Goal: Transaction & Acquisition: Purchase product/service

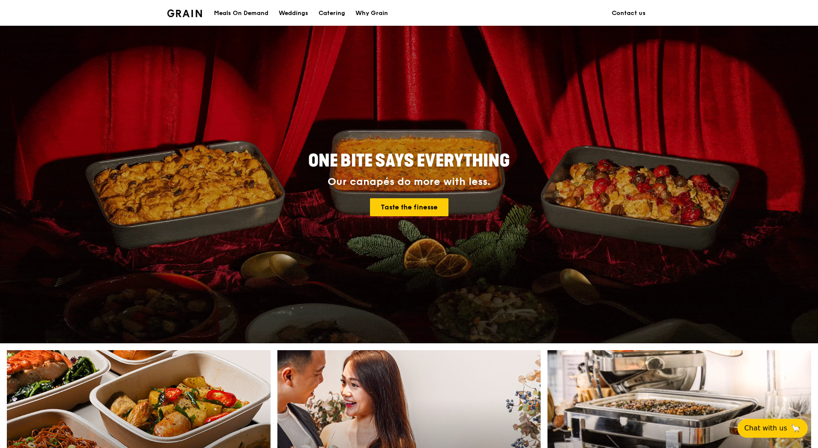
scroll to position [86, 0]
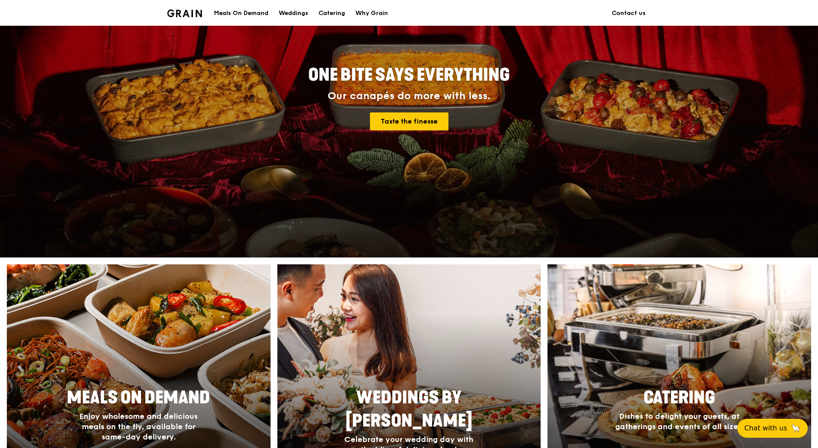
click at [176, 371] on div at bounding box center [139, 389] width 290 height 274
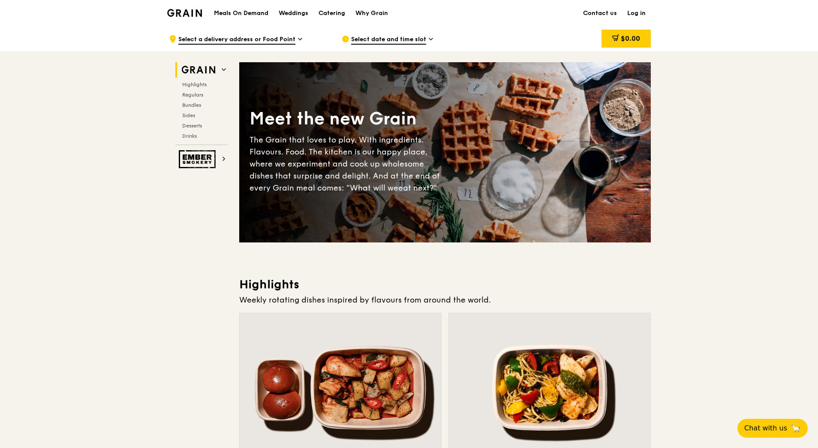
click at [295, 41] on div ".cls-1 { fill: none; stroke: #fff; stroke-linecap: round; stroke-linejoin: roun…" at bounding box center [248, 39] width 159 height 26
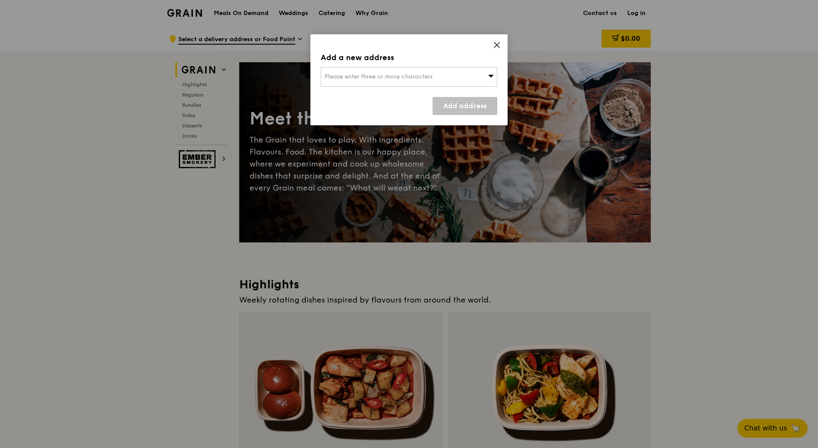
click at [364, 78] on span "Please enter three or more characters" at bounding box center [379, 76] width 108 height 7
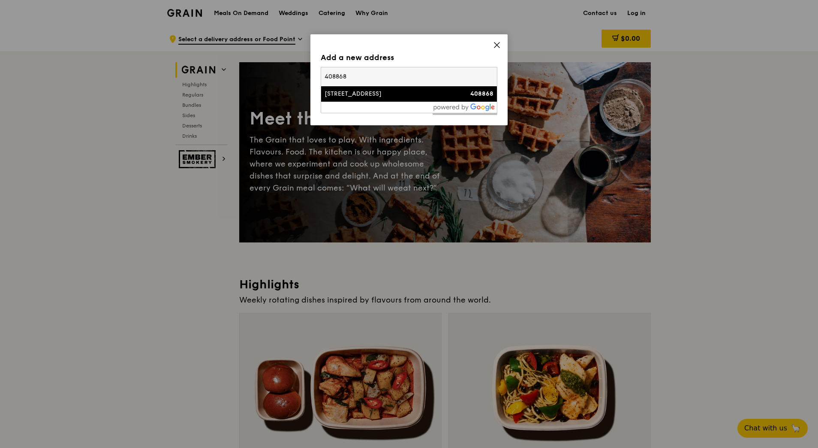
type input "408868"
click at [346, 94] on div "[STREET_ADDRESS]" at bounding box center [388, 94] width 127 height 9
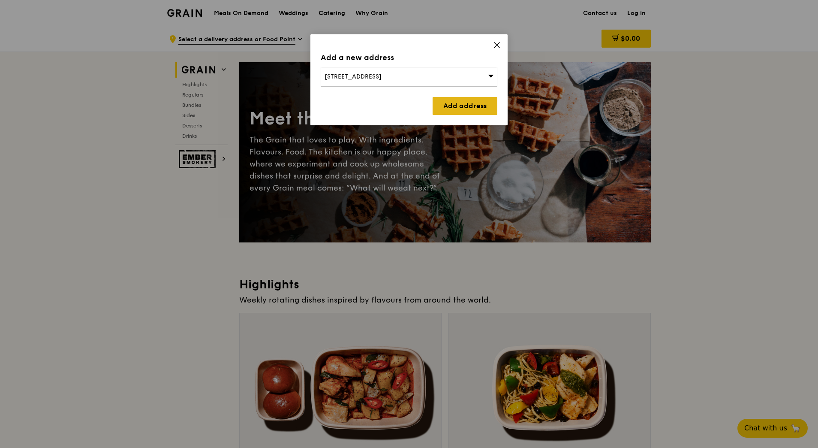
click at [485, 106] on link "Add address" at bounding box center [465, 106] width 65 height 18
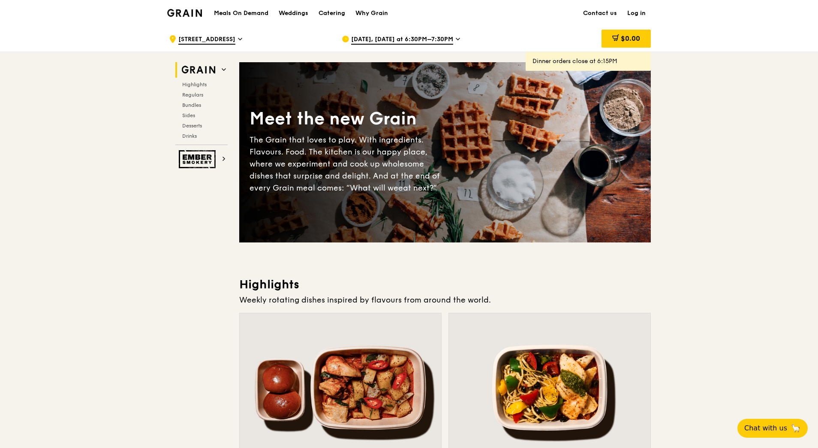
click at [440, 40] on span "[DATE], [DATE] at 6:30PM–7:30PM" at bounding box center [402, 39] width 102 height 9
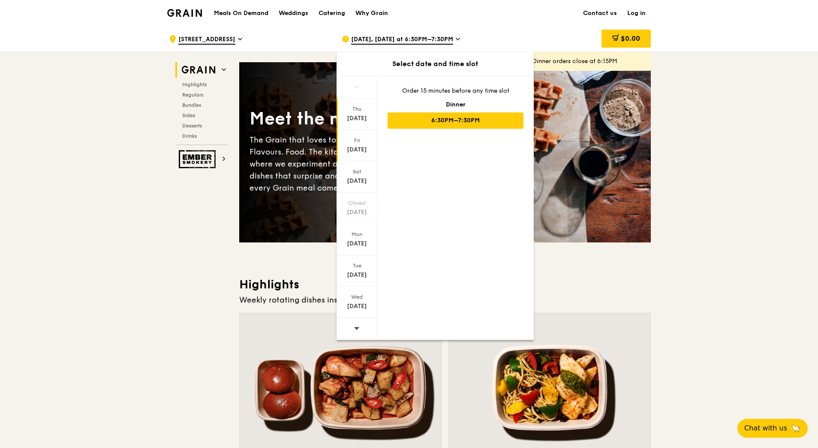
click at [358, 144] on div "[DATE]" at bounding box center [357, 145] width 41 height 31
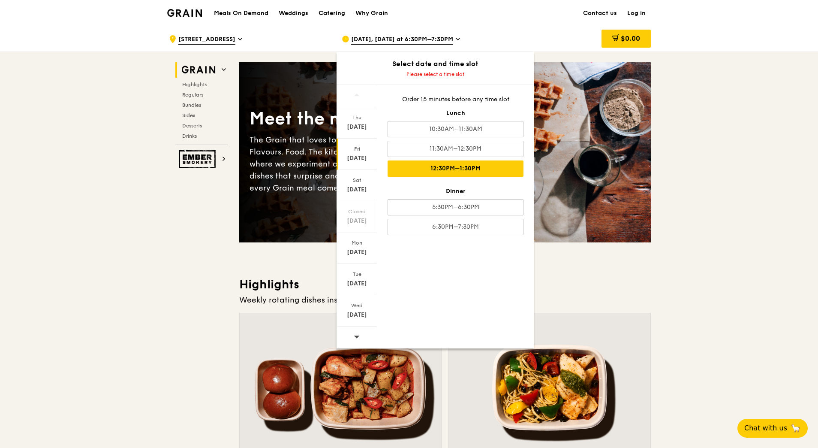
click at [485, 167] on div "12:30PM–1:30PM" at bounding box center [456, 168] width 136 height 16
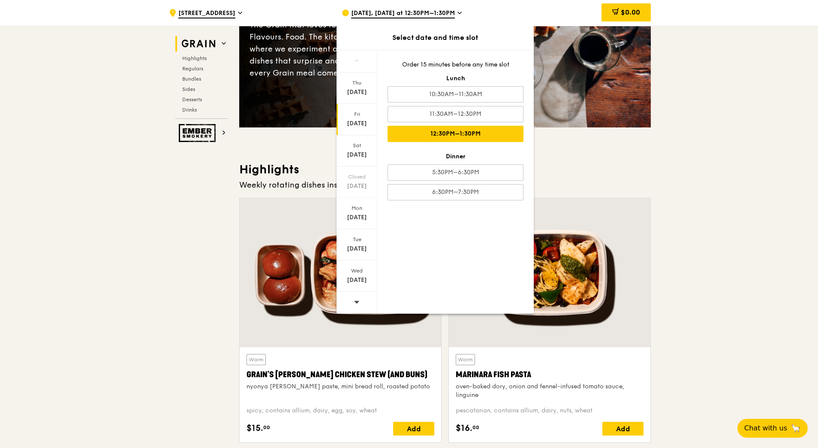
scroll to position [129, 0]
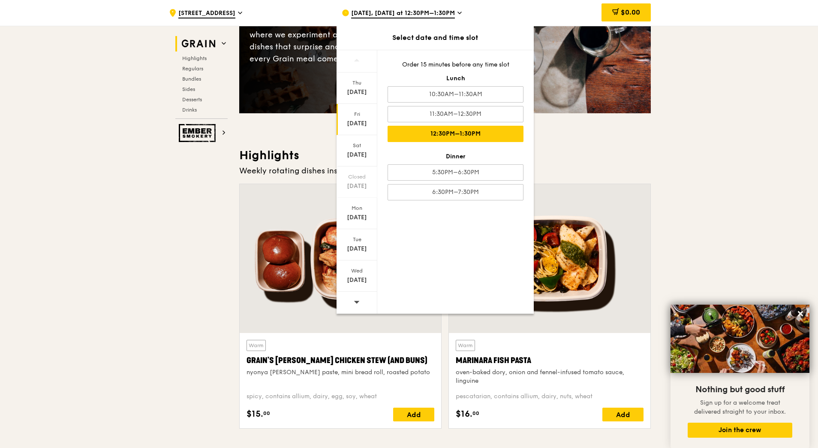
click at [475, 137] on div "12:30PM–1:30PM" at bounding box center [456, 134] width 136 height 16
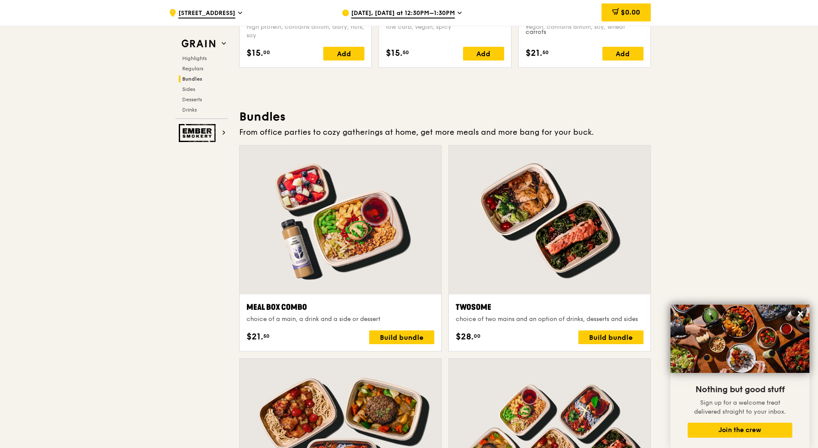
scroll to position [1244, 0]
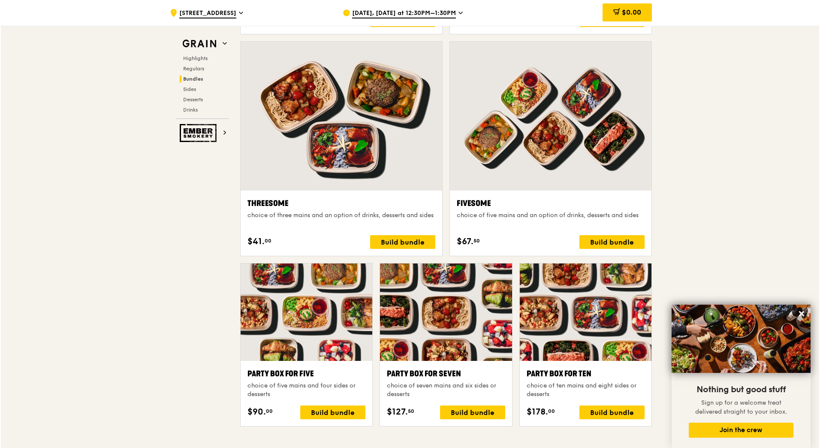
scroll to position [1501, 0]
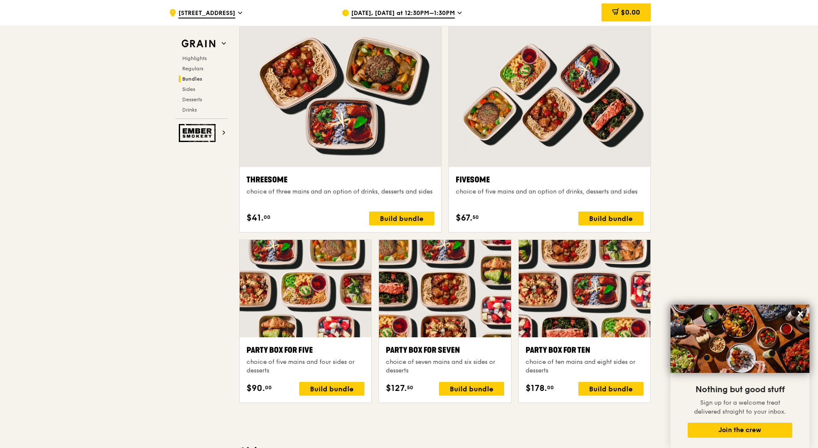
click at [449, 311] on div at bounding box center [445, 288] width 132 height 97
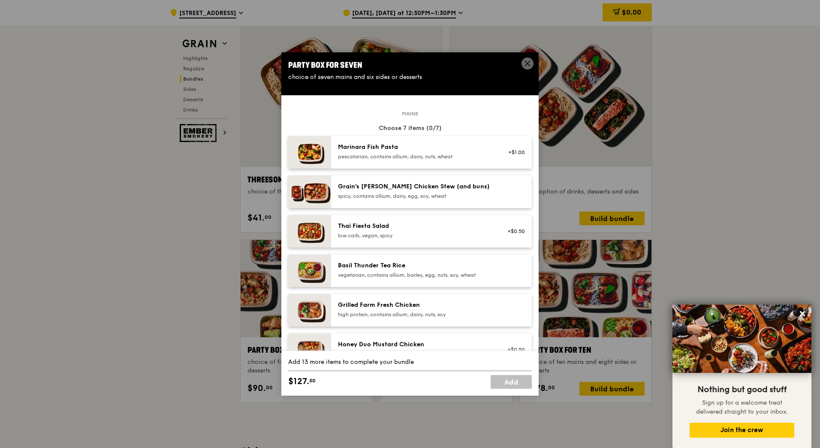
click at [428, 156] on div "pescatarian, contains allium, dairy, nuts, wheat" at bounding box center [415, 156] width 154 height 7
click at [413, 190] on div "Grain's [PERSON_NAME] Chicken Stew (and buns)" at bounding box center [415, 186] width 154 height 9
click at [410, 232] on div "low carb, vegan, spicy" at bounding box center [415, 235] width 154 height 7
click at [412, 280] on div "Basil Thunder Tea Rice vegetarian, contains allium, barley, egg, nuts, soy, whe…" at bounding box center [431, 270] width 201 height 33
click at [412, 304] on div "Grilled Farm Fresh Chicken" at bounding box center [415, 305] width 154 height 9
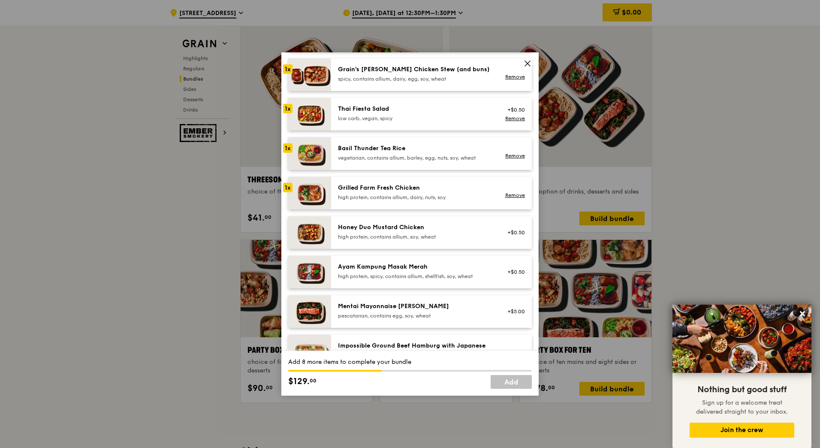
scroll to position [129, 0]
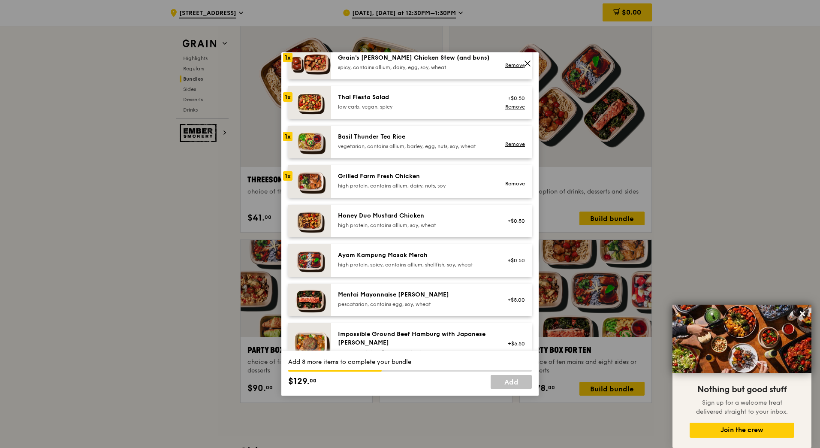
click at [401, 213] on div "Honey Duo Mustard Chicken" at bounding box center [415, 215] width 154 height 9
click at [402, 252] on div "Ayam Kampung Masak Merah" at bounding box center [415, 255] width 154 height 9
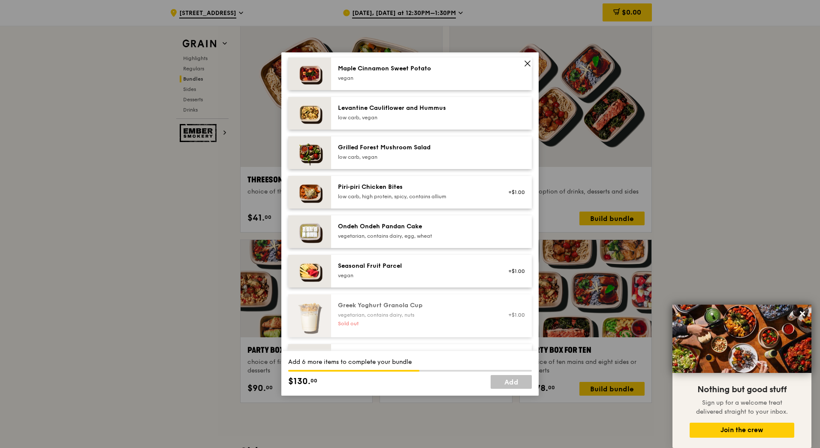
scroll to position [472, 0]
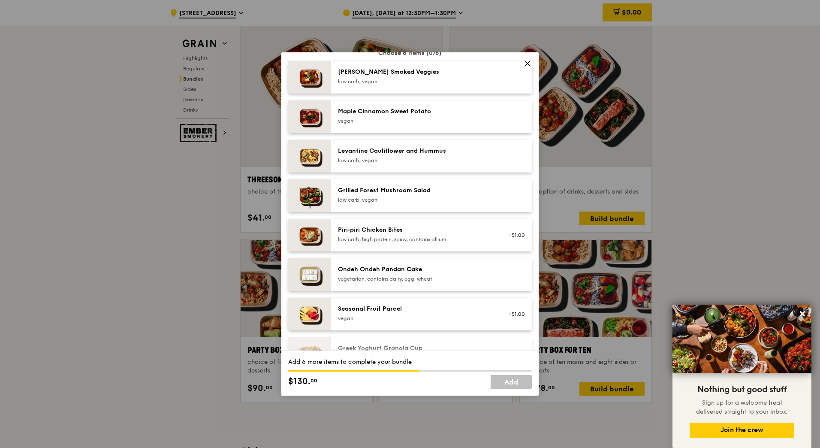
click at [394, 281] on div "vegetarian, contains dairy, egg, wheat" at bounding box center [415, 278] width 154 height 7
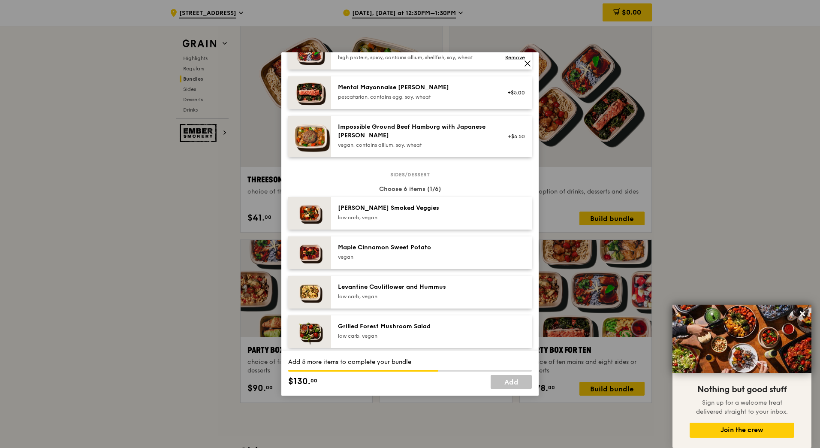
scroll to position [300, 0]
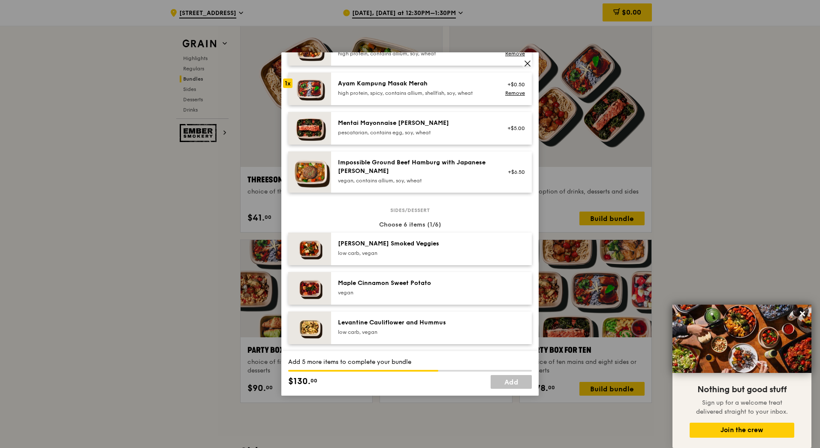
click at [447, 256] on div "low carb, vegan" at bounding box center [415, 253] width 154 height 7
click at [438, 288] on div "Maple Cinnamon Sweet Potato [GEOGRAPHIC_DATA]" at bounding box center [415, 287] width 154 height 17
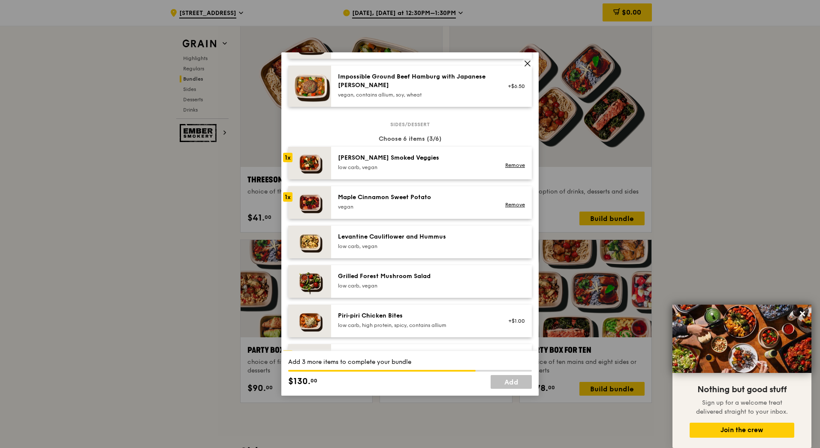
scroll to position [429, 0]
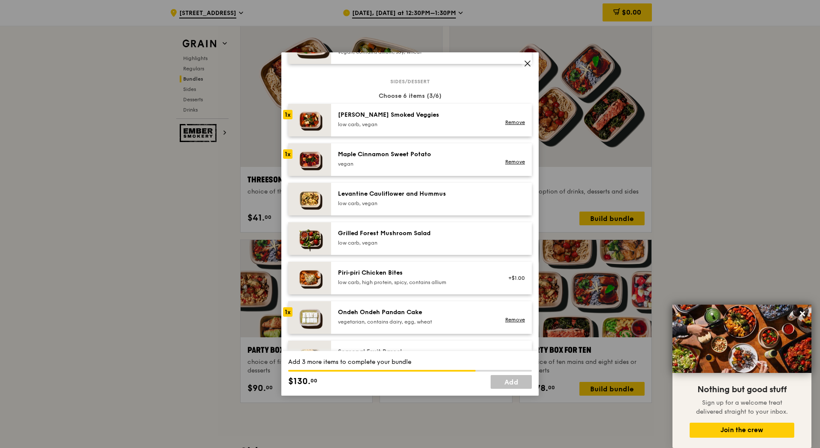
click at [456, 208] on div "Levantine Cauliflower and Hummus low carb, vegan" at bounding box center [415, 199] width 164 height 19
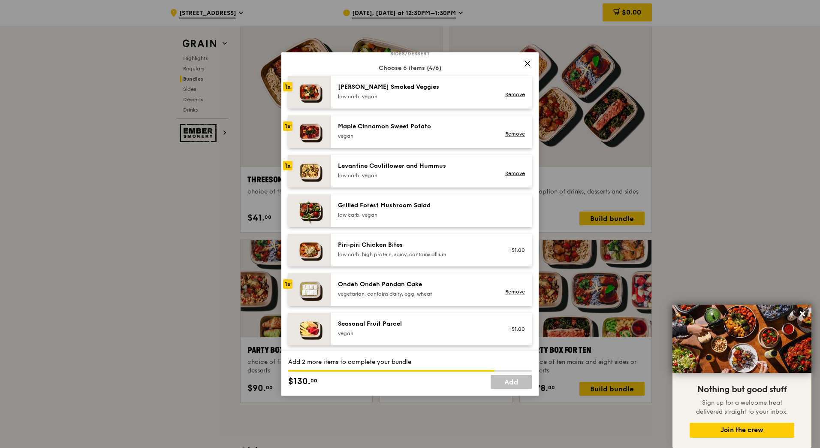
scroll to position [472, 0]
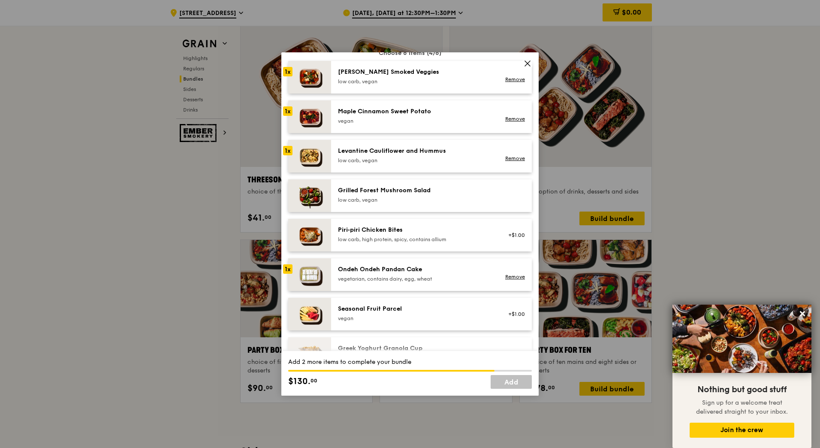
click at [461, 205] on div "Grilled Forest Mushroom Salad low carb, vegan" at bounding box center [431, 195] width 201 height 33
click at [472, 240] on div "low carb, high protein, spicy, contains allium" at bounding box center [415, 239] width 154 height 7
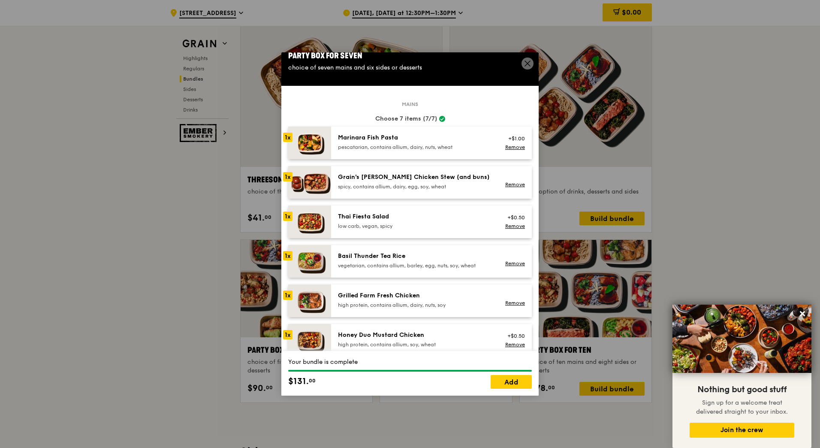
scroll to position [0, 0]
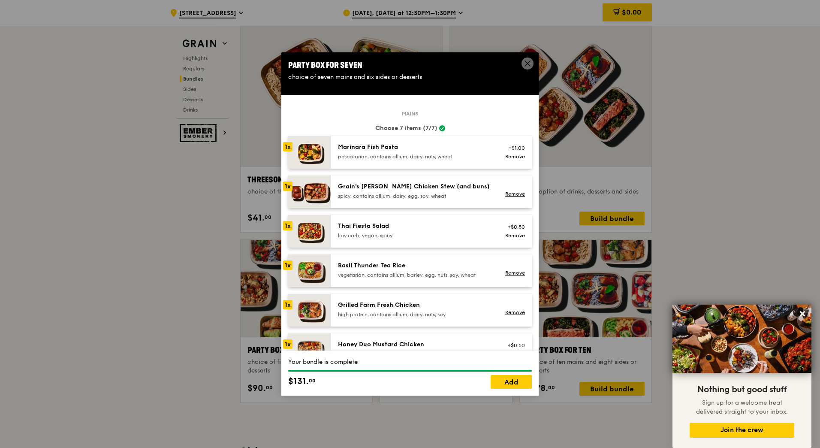
click at [450, 157] on div "pescatarian, contains allium, dairy, nuts, wheat" at bounding box center [415, 156] width 154 height 7
click at [291, 146] on div "1x" at bounding box center [287, 146] width 9 height 9
click at [463, 157] on div "pescatarian, contains allium, dairy, nuts, wheat" at bounding box center [415, 156] width 154 height 7
click at [510, 160] on div "+$1.00 Remove" at bounding box center [513, 152] width 33 height 19
click at [506, 157] on link "Remove" at bounding box center [515, 157] width 20 height 6
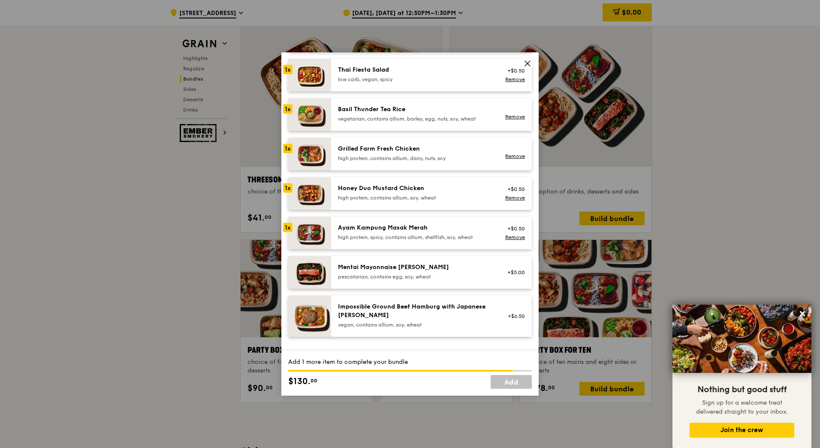
scroll to position [172, 0]
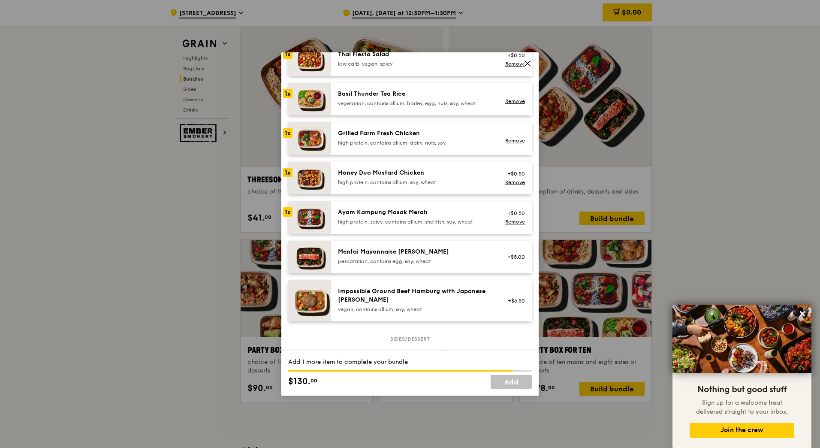
click at [400, 210] on div "Ayam Kampung Masak Merah" at bounding box center [415, 212] width 154 height 9
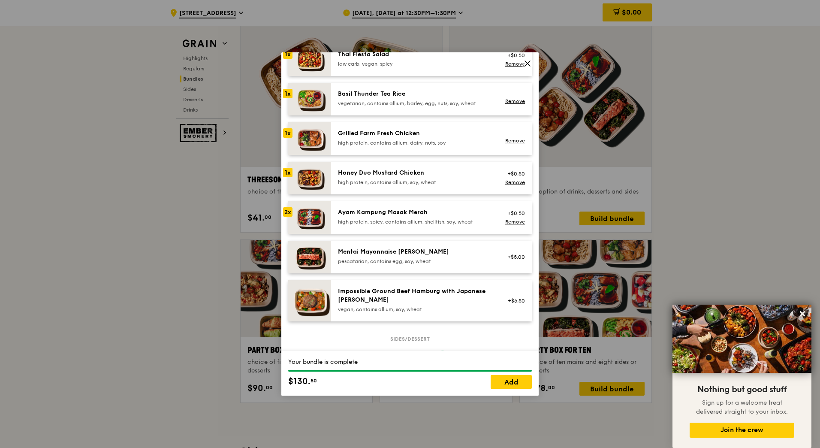
scroll to position [129, 0]
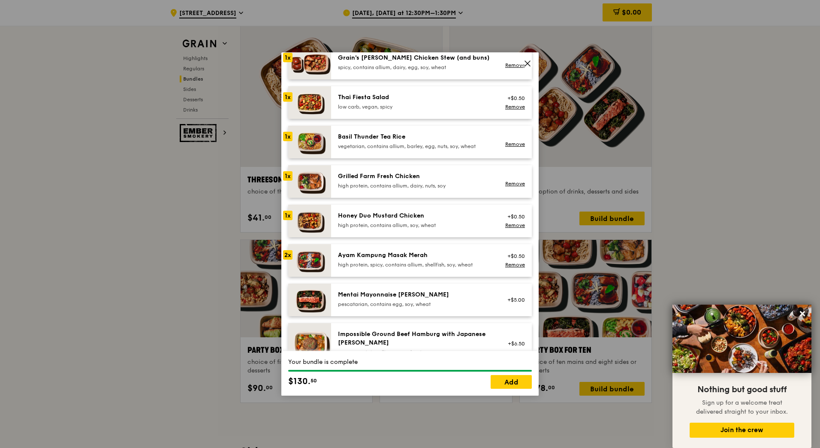
click at [405, 256] on div "Ayam Kampung Masak Merah" at bounding box center [415, 255] width 154 height 9
click at [312, 257] on img at bounding box center [309, 260] width 43 height 33
click at [377, 255] on div "Ayam Kampung Masak Merah" at bounding box center [415, 255] width 154 height 9
click at [376, 254] on div "Ayam Kampung Masak Merah" at bounding box center [415, 255] width 154 height 9
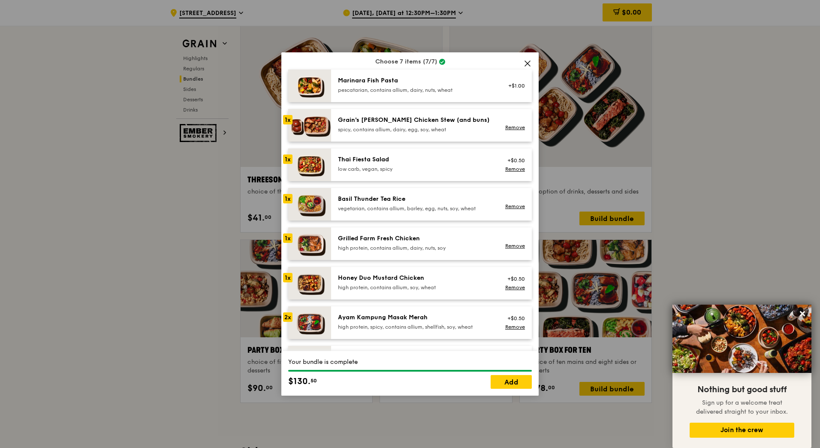
scroll to position [43, 0]
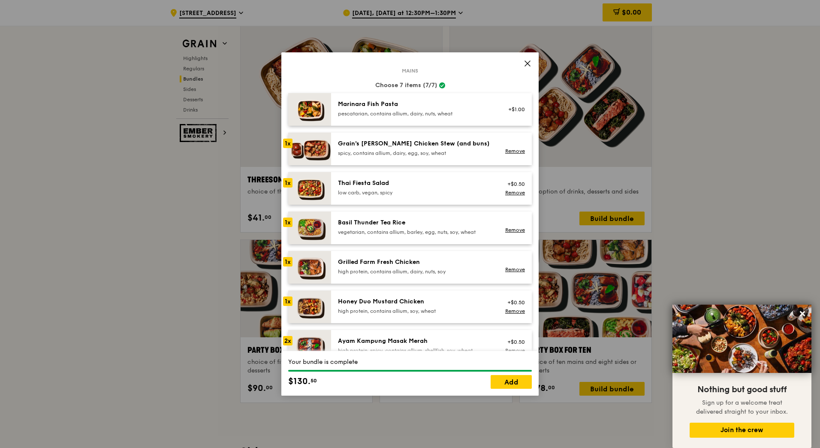
click at [289, 145] on div "1x" at bounding box center [287, 143] width 9 height 9
click at [511, 150] on link "Remove" at bounding box center [515, 151] width 20 height 6
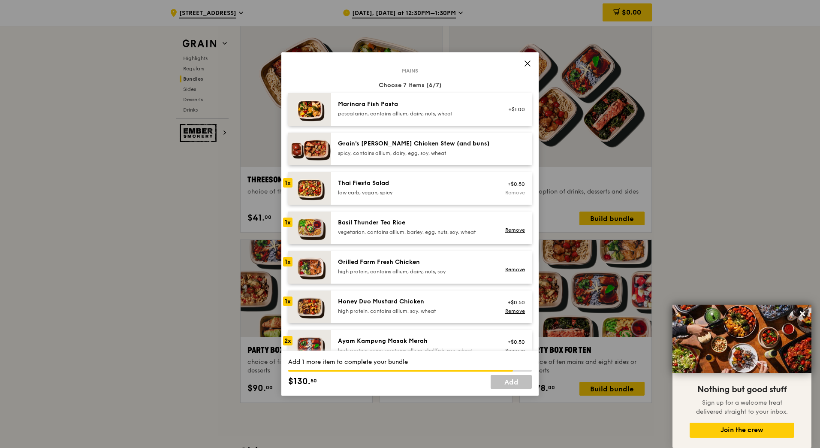
click at [506, 194] on link "Remove" at bounding box center [515, 193] width 20 height 6
click at [506, 231] on link "Remove" at bounding box center [515, 230] width 20 height 6
click at [509, 267] on link "Remove" at bounding box center [515, 269] width 20 height 6
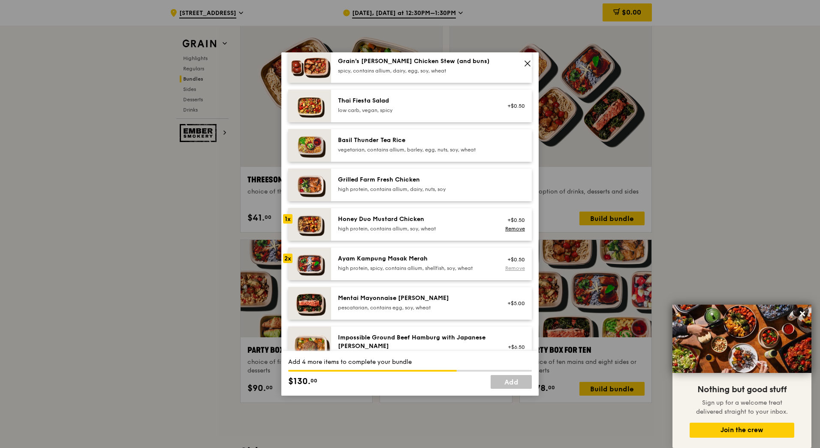
scroll to position [129, 0]
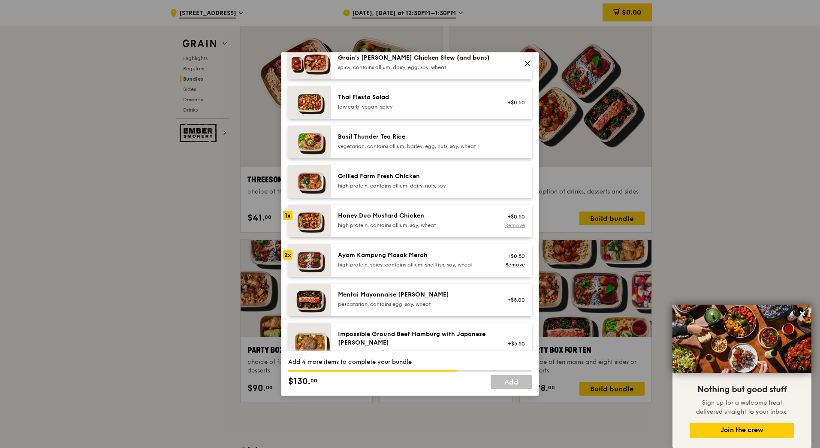
click at [511, 226] on link "Remove" at bounding box center [515, 225] width 20 height 6
click at [316, 259] on img at bounding box center [309, 260] width 43 height 33
click at [315, 258] on img at bounding box center [309, 260] width 43 height 33
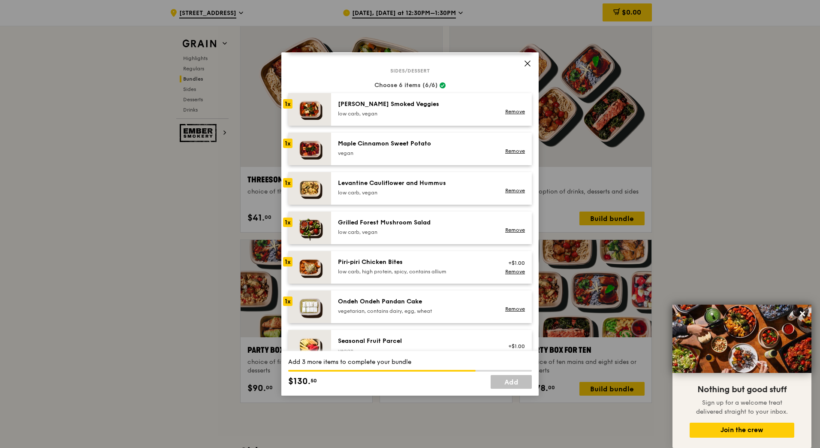
scroll to position [472, 0]
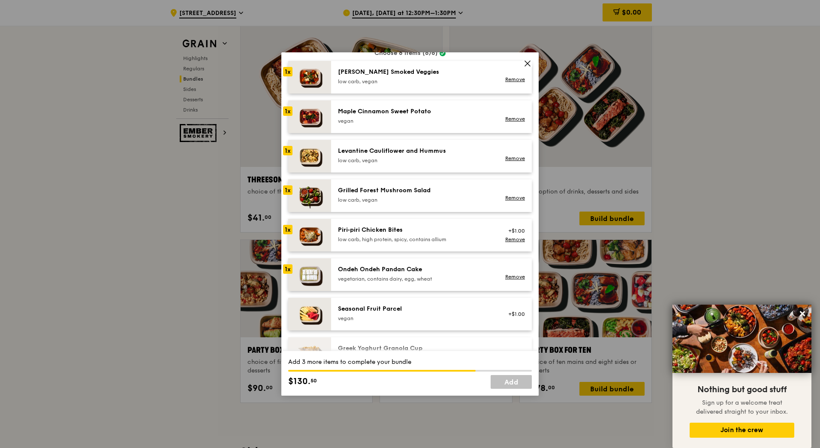
click at [348, 229] on div "Piri‑piri Chicken Bites" at bounding box center [415, 230] width 154 height 9
click at [505, 240] on link "Remove" at bounding box center [515, 239] width 20 height 6
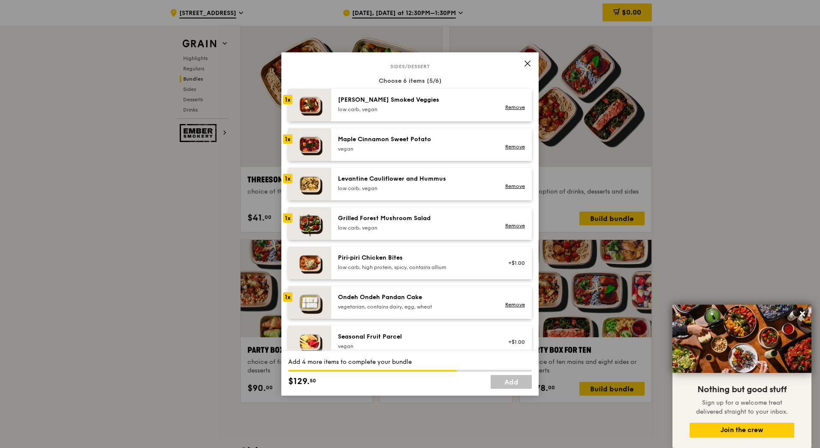
scroll to position [429, 0]
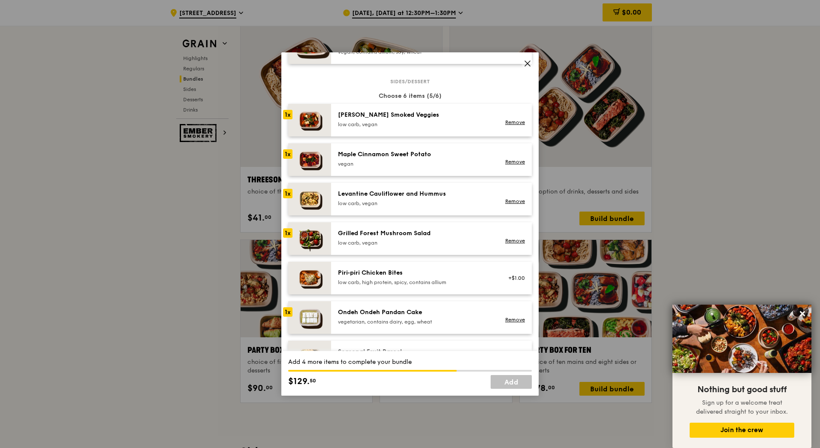
click at [356, 233] on div "Grilled Forest Mushroom Salad" at bounding box center [415, 233] width 154 height 9
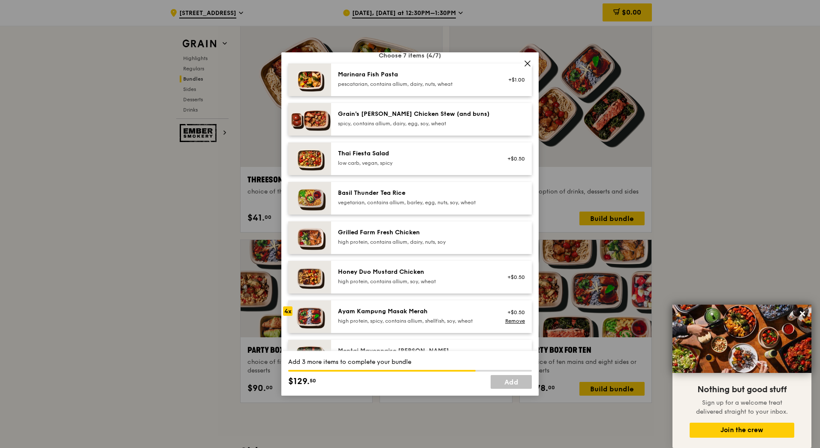
scroll to position [86, 0]
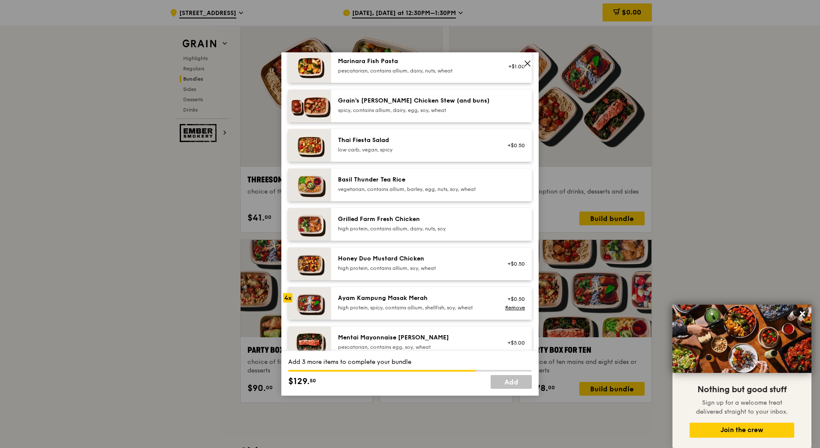
click at [354, 220] on div "Grilled Farm Fresh Chicken" at bounding box center [415, 219] width 154 height 9
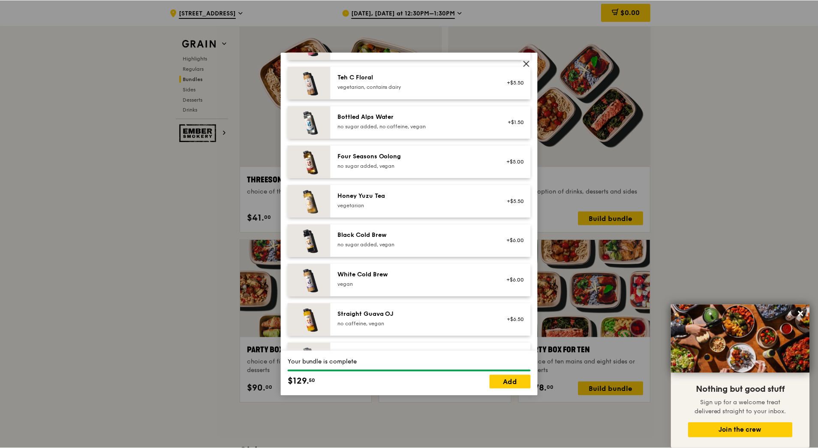
scroll to position [975, 0]
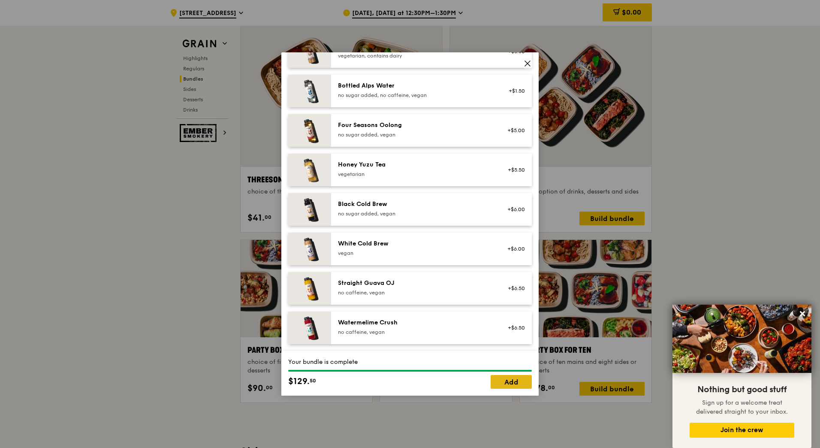
click at [508, 380] on link "Add" at bounding box center [511, 382] width 41 height 14
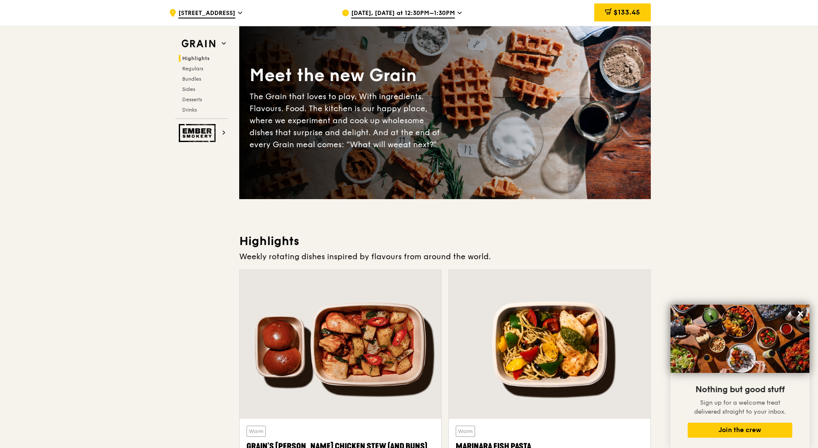
scroll to position [0, 0]
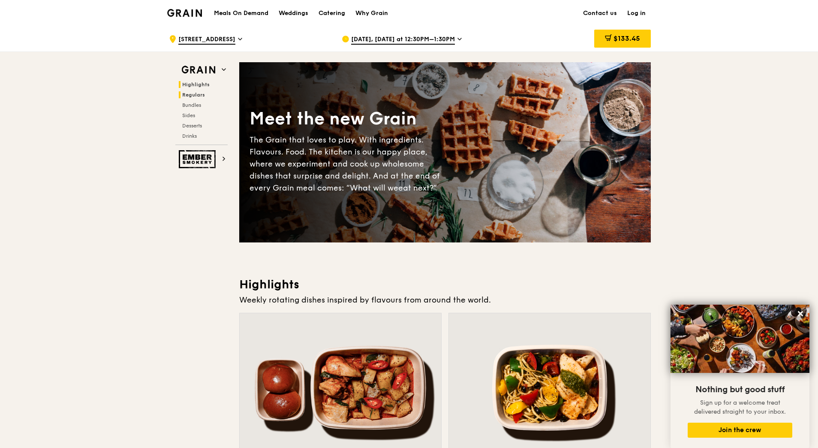
click at [199, 95] on span "Regulars" at bounding box center [193, 95] width 23 height 6
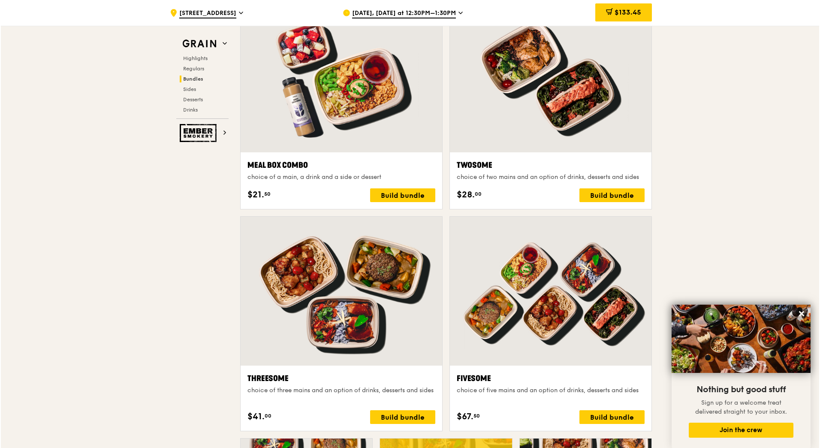
scroll to position [1293, 0]
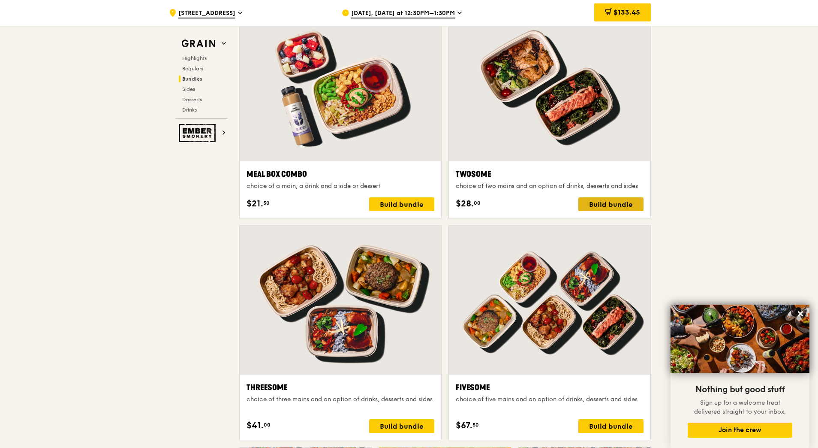
click at [624, 207] on div "Build bundle" at bounding box center [611, 204] width 65 height 14
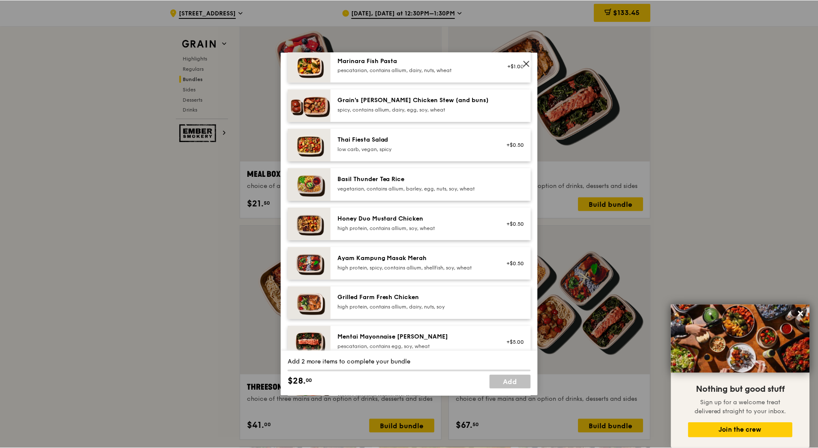
scroll to position [129, 0]
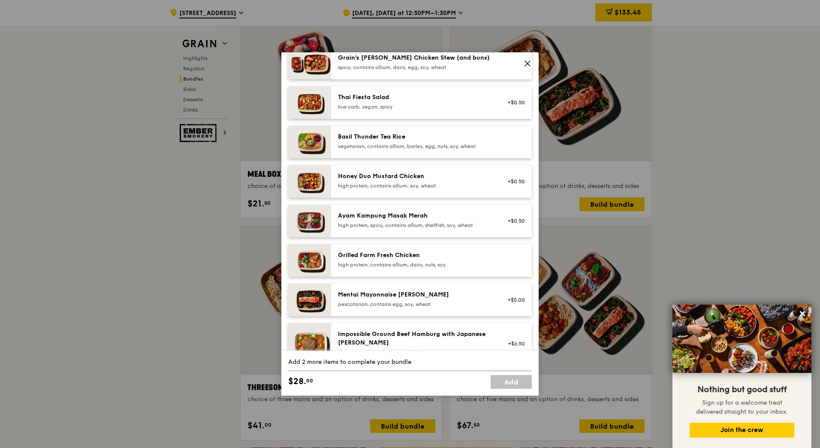
click at [526, 62] on icon at bounding box center [527, 63] width 5 height 5
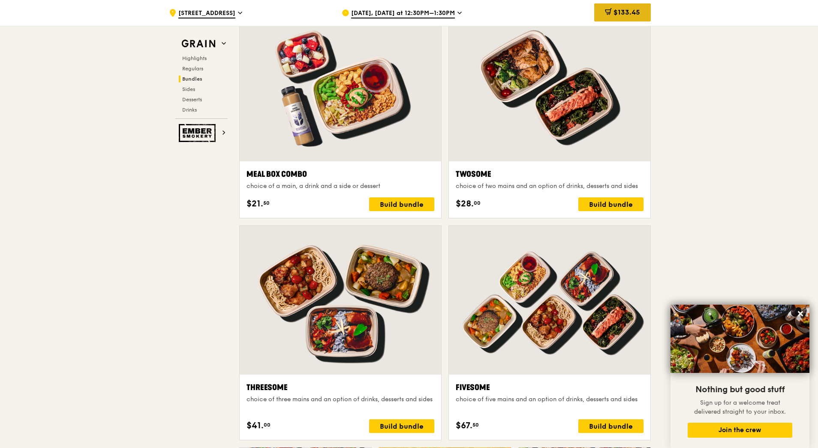
click at [616, 18] on div "$133.45" at bounding box center [622, 12] width 57 height 18
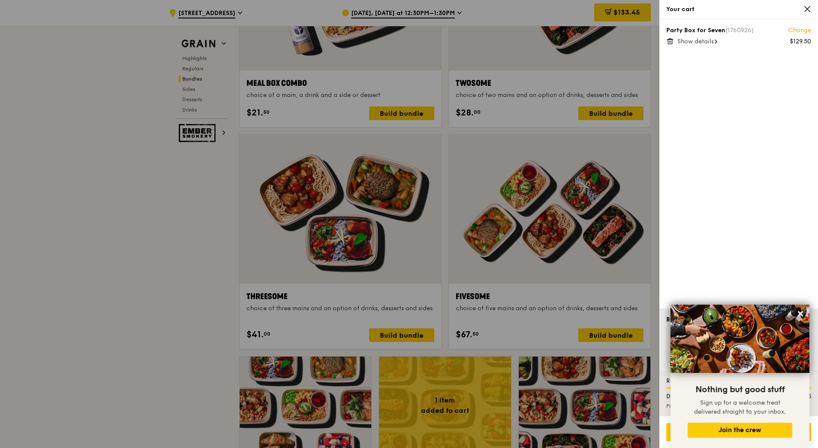
scroll to position [1465, 0]
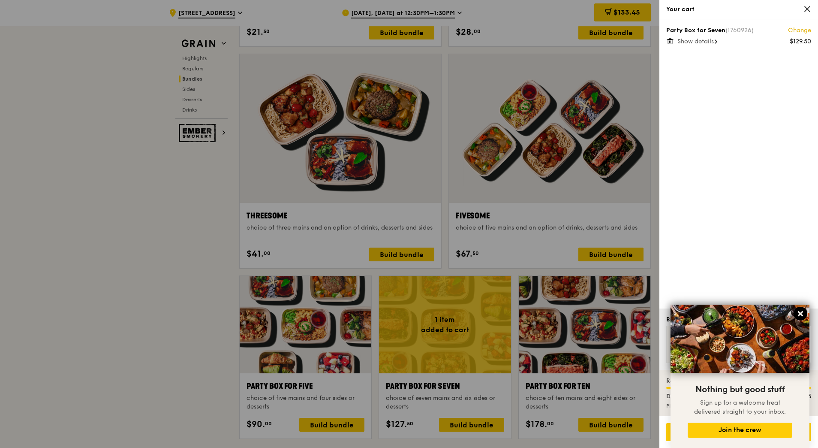
click at [801, 313] on icon at bounding box center [801, 314] width 8 height 8
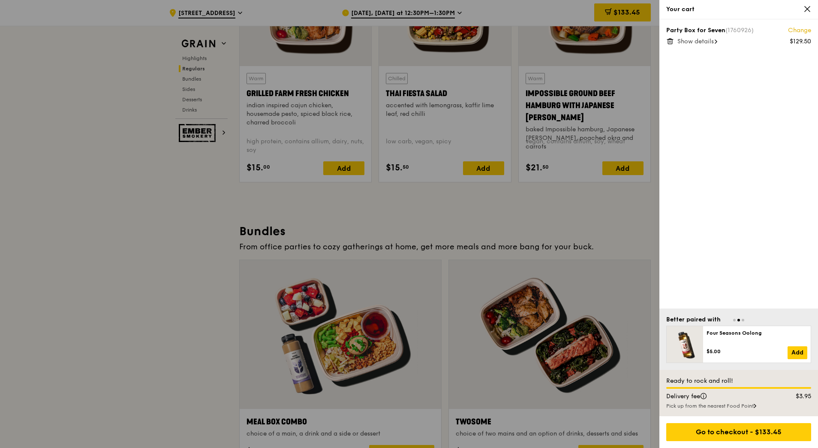
scroll to position [1036, 0]
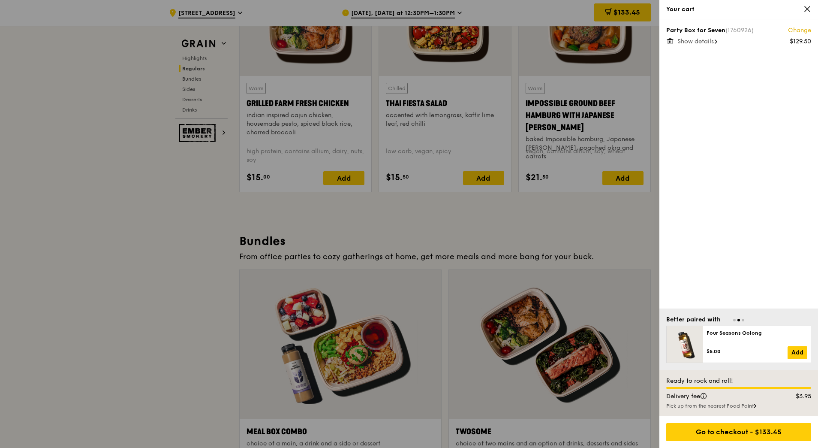
click at [520, 363] on div at bounding box center [409, 224] width 818 height 448
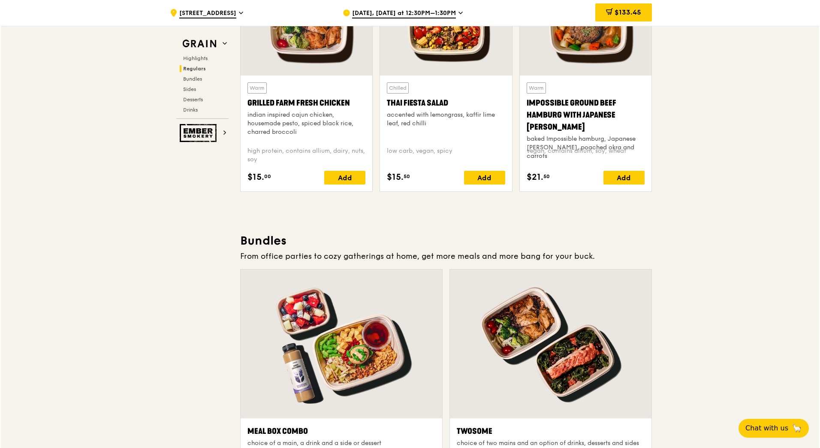
scroll to position [1165, 0]
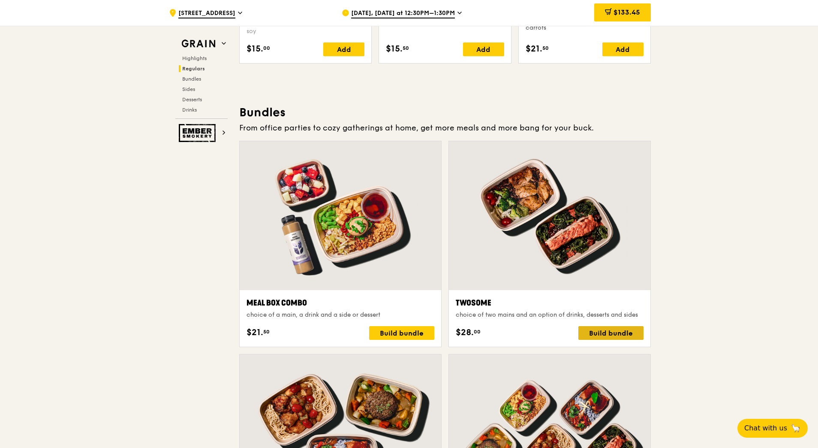
click at [616, 336] on div "Build bundle" at bounding box center [611, 333] width 65 height 14
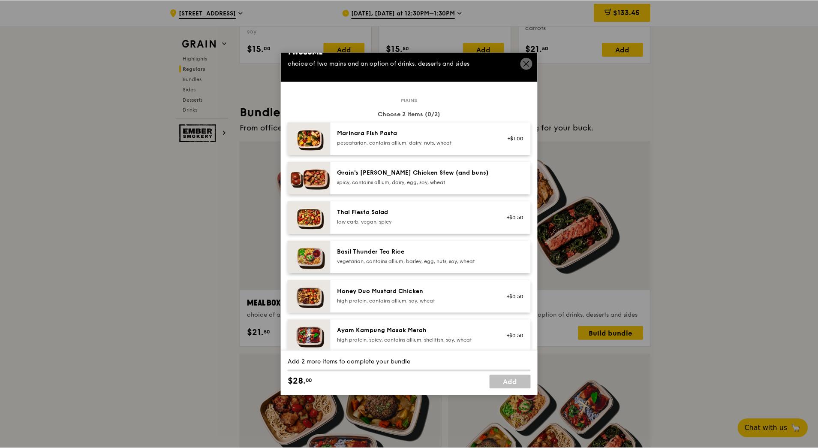
scroll to position [0, 0]
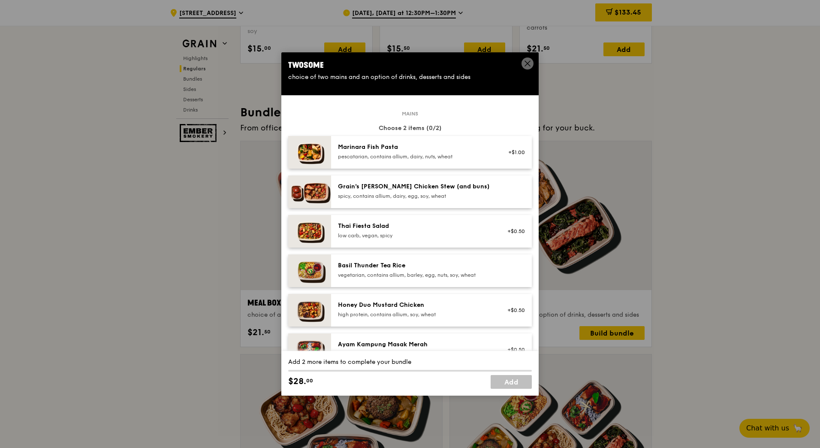
click at [526, 66] on icon at bounding box center [528, 64] width 8 height 8
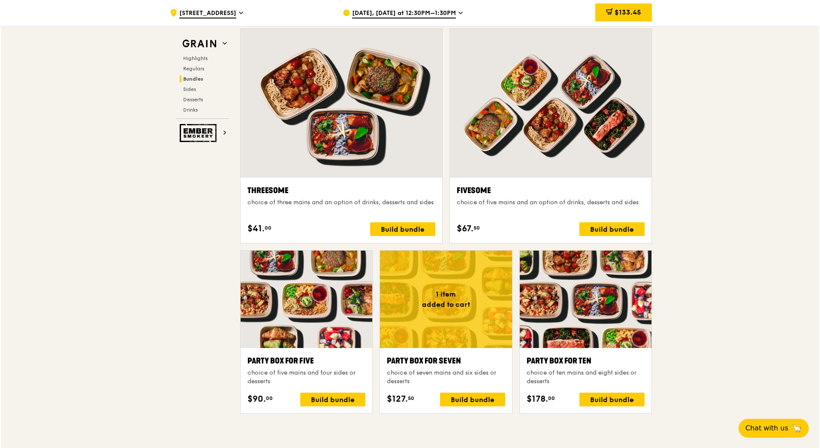
scroll to position [1508, 0]
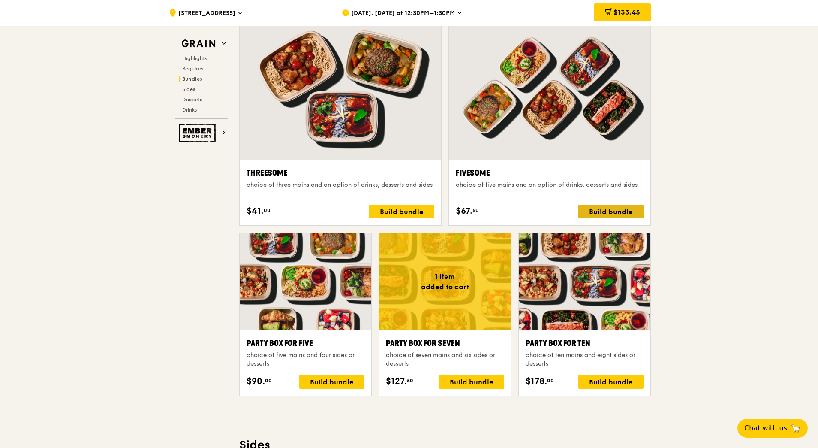
click at [631, 209] on div "Build bundle" at bounding box center [611, 212] width 65 height 14
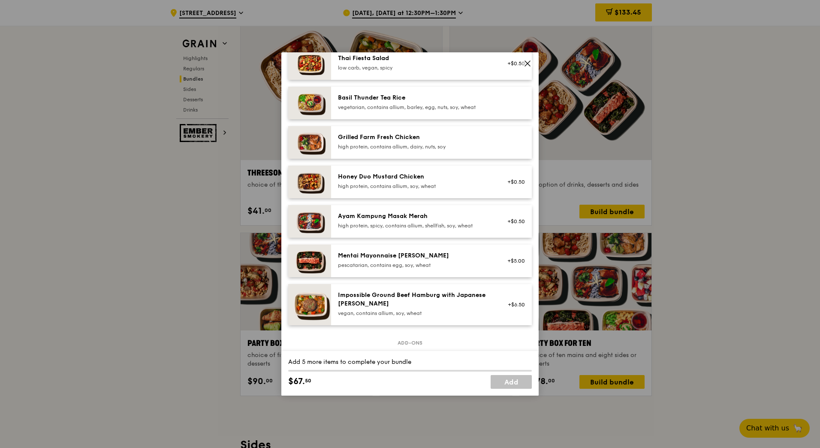
scroll to position [172, 0]
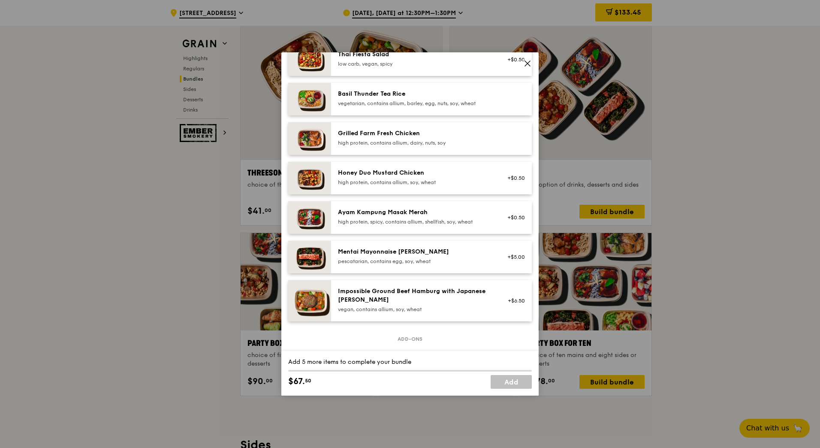
click at [415, 214] on div "Ayam Kampung Masak Merah" at bounding box center [415, 212] width 154 height 9
click at [358, 211] on div "Ayam Kampung Masak Merah" at bounding box center [415, 212] width 154 height 9
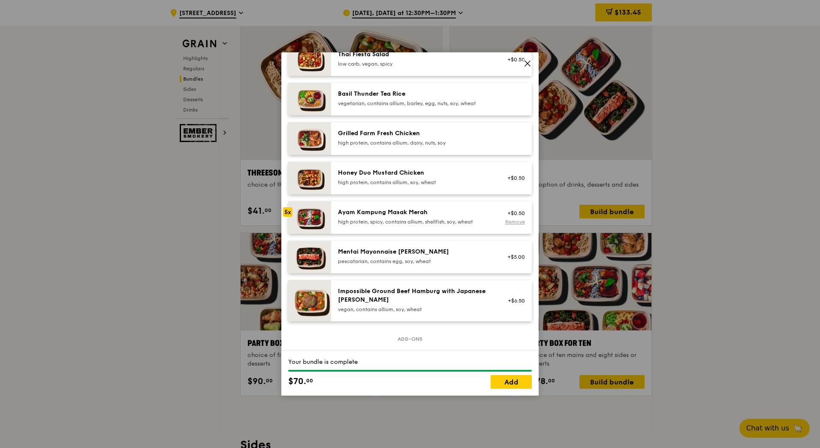
click at [513, 223] on link "Remove" at bounding box center [515, 222] width 20 height 6
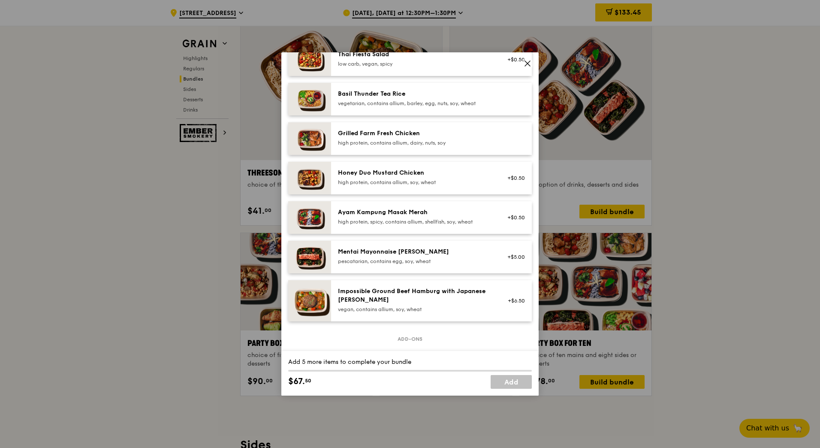
click at [396, 217] on div "Ayam Kampung Masak Merah high protein, spicy, contains allium, shellfish, soy, …" at bounding box center [415, 216] width 154 height 17
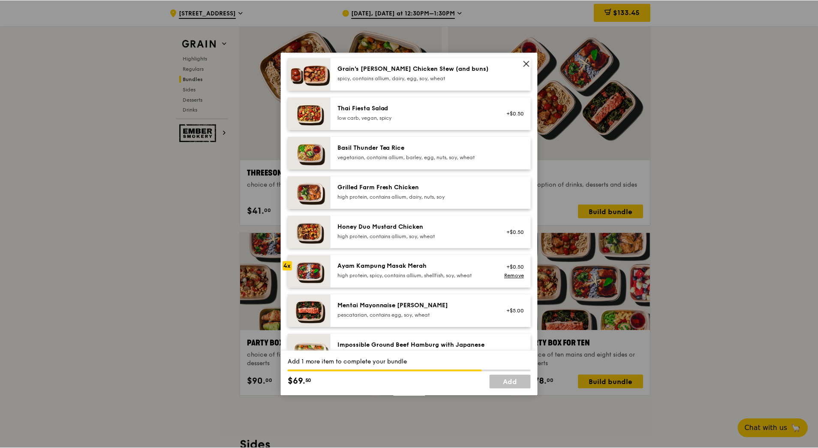
scroll to position [129, 0]
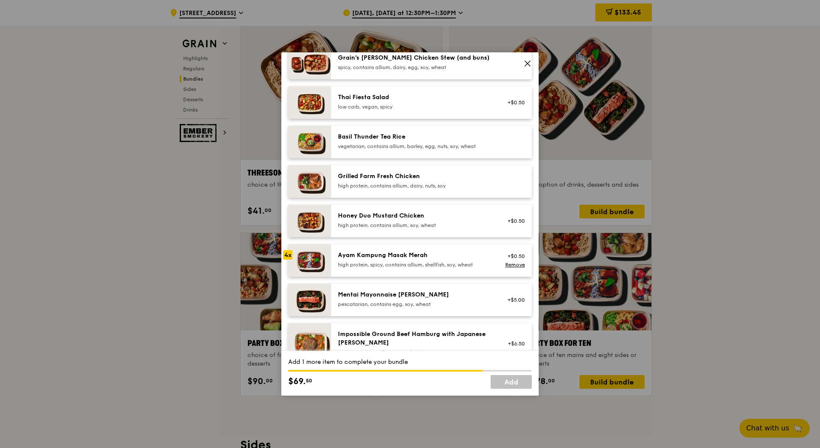
click at [389, 179] on div "Grilled Farm Fresh Chicken" at bounding box center [415, 176] width 154 height 9
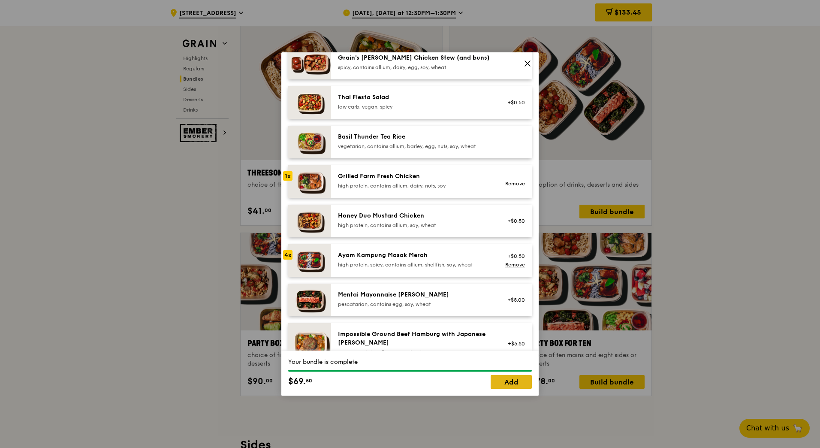
click at [518, 381] on link "Add" at bounding box center [511, 382] width 41 height 14
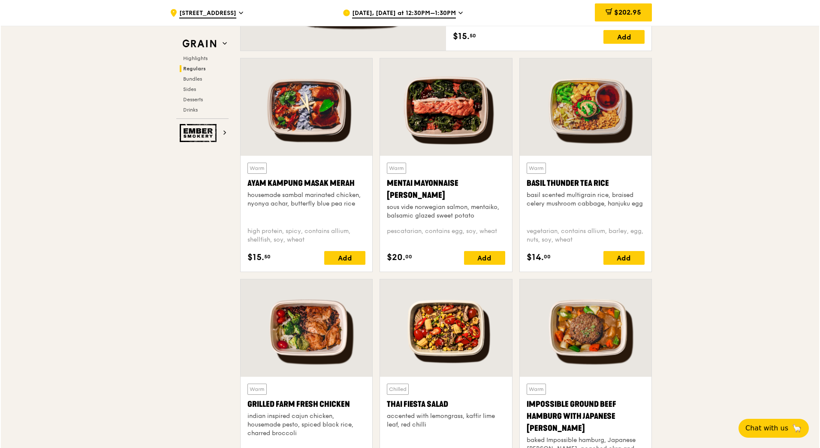
scroll to position [779, 0]
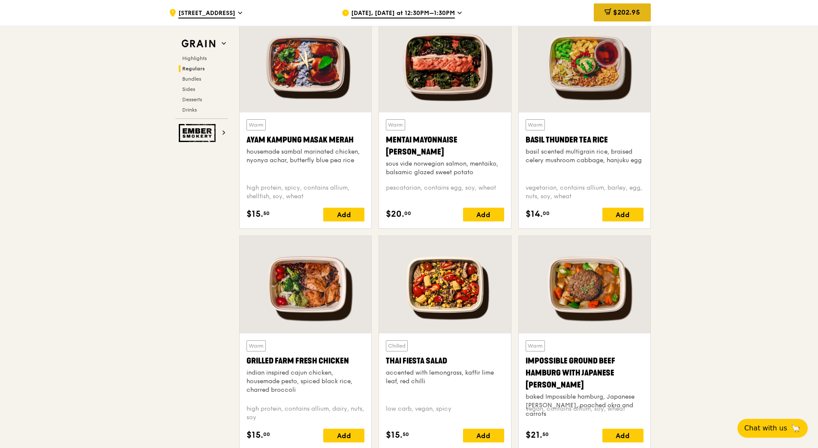
click at [622, 11] on span "$202.95" at bounding box center [626, 12] width 27 height 8
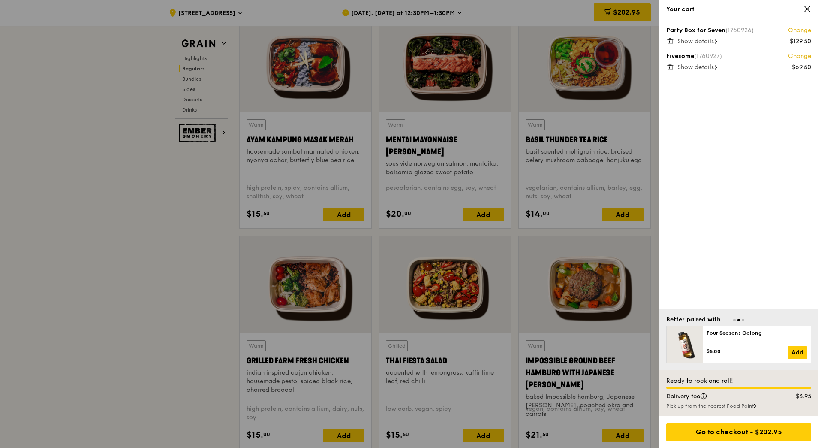
click at [713, 66] on span "Show details" at bounding box center [696, 66] width 36 height 7
click at [805, 57] on link "Change" at bounding box center [799, 56] width 23 height 9
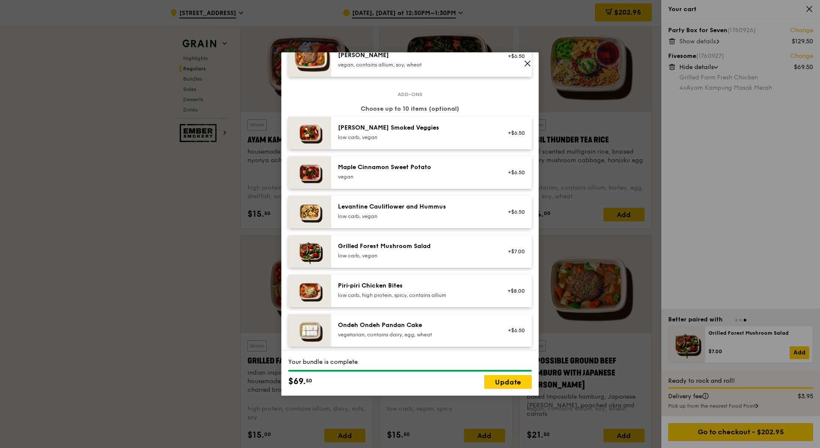
scroll to position [429, 0]
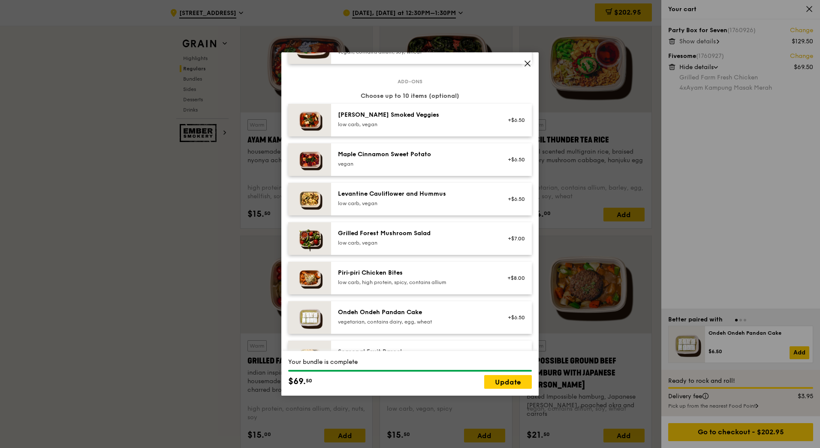
click at [364, 116] on div "[PERSON_NAME] Smoked Veggies" at bounding box center [415, 115] width 154 height 9
click at [365, 157] on div "Maple Cinnamon Sweet Potato" at bounding box center [415, 154] width 154 height 9
click at [365, 190] on div "Levantine Cauliflower and Hummus" at bounding box center [415, 194] width 154 height 9
click at [369, 233] on div "Grilled Forest Mushroom Salad" at bounding box center [415, 233] width 154 height 9
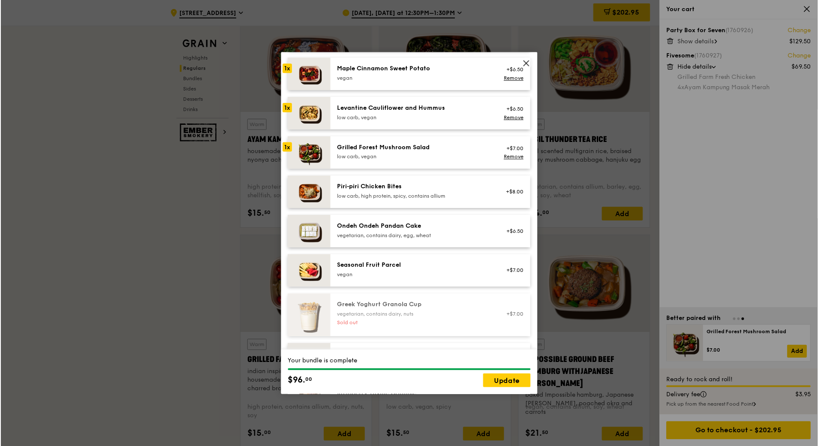
scroll to position [515, 0]
click at [377, 230] on div "Ondeh Ondeh Pandan Cake" at bounding box center [415, 226] width 154 height 9
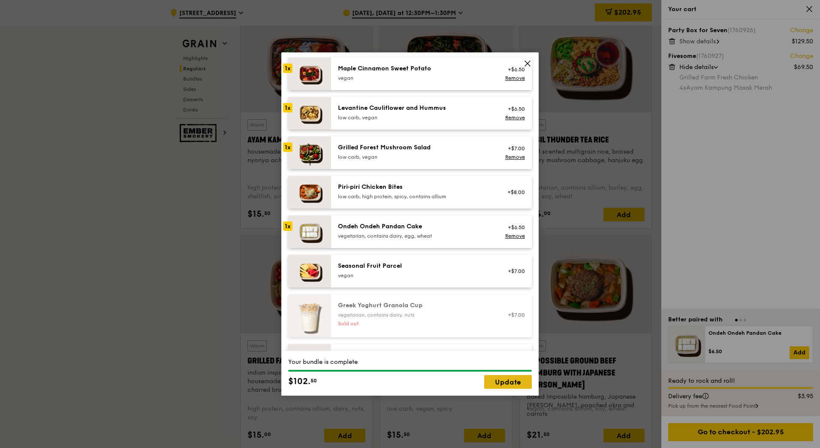
click at [516, 384] on link "Update" at bounding box center [508, 382] width 48 height 14
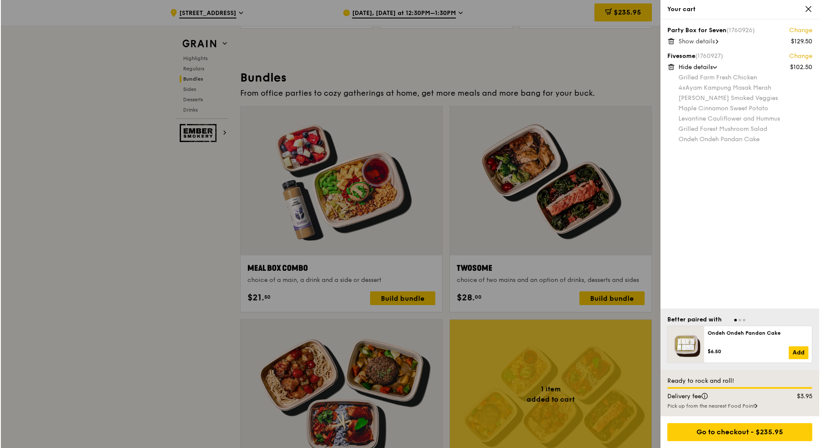
scroll to position [1287, 0]
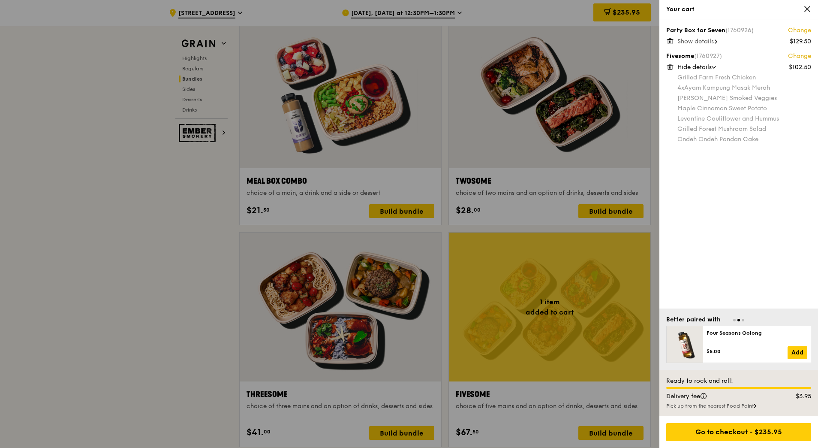
click at [618, 208] on div at bounding box center [409, 224] width 818 height 448
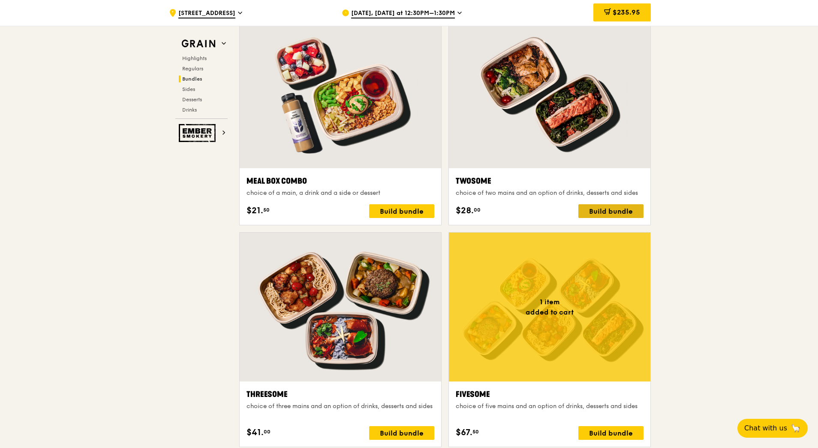
click at [613, 212] on div "Build bundle" at bounding box center [611, 211] width 65 height 14
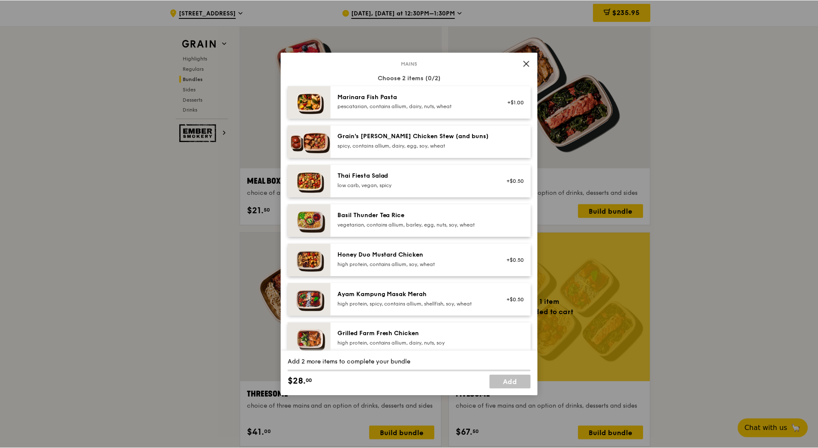
scroll to position [86, 0]
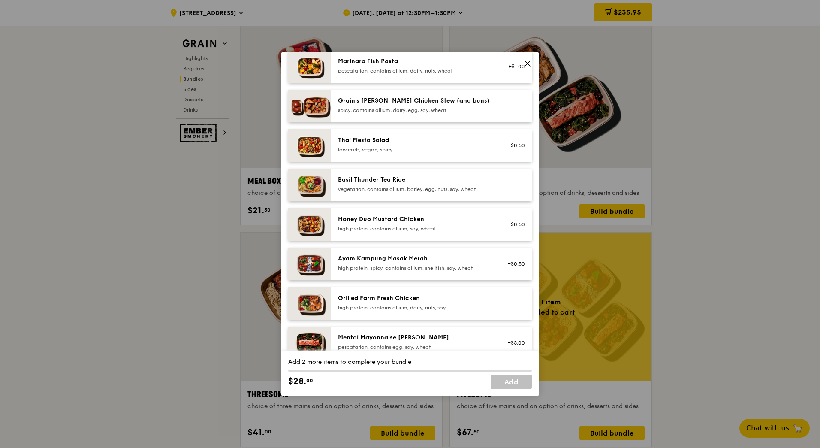
click at [497, 306] on div at bounding box center [513, 303] width 33 height 19
click at [321, 300] on img at bounding box center [309, 303] width 43 height 33
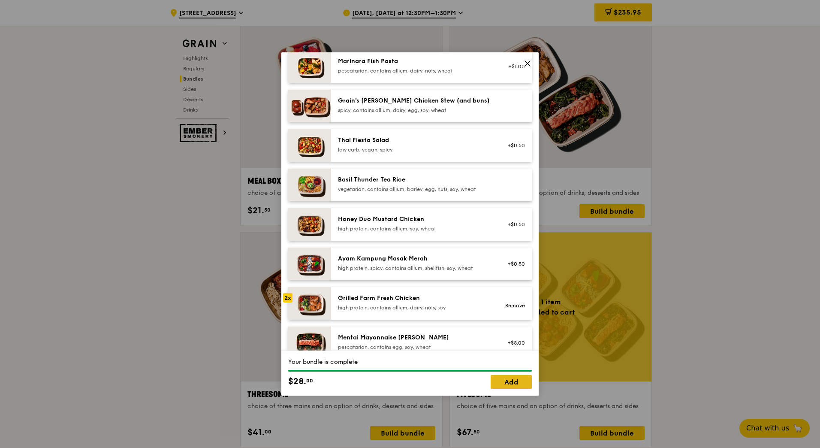
click at [507, 381] on link "Add" at bounding box center [511, 382] width 41 height 14
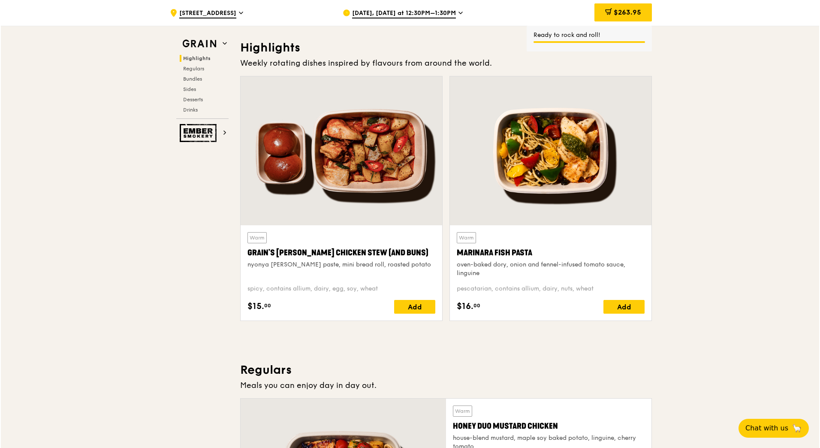
scroll to position [257, 0]
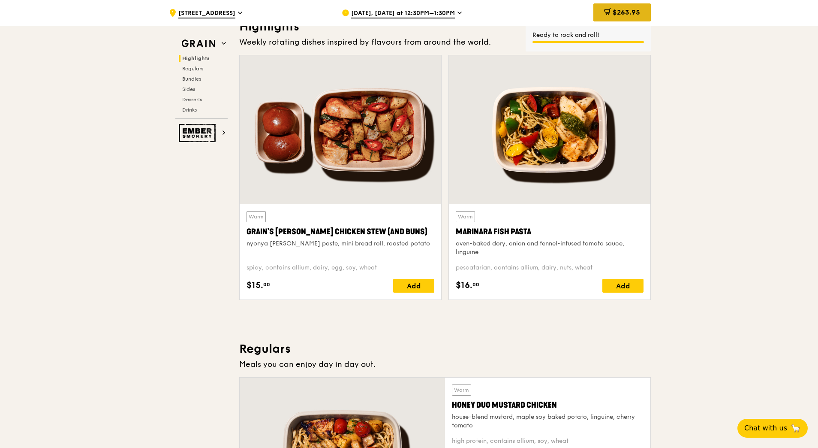
click at [610, 13] on icon at bounding box center [607, 11] width 7 height 7
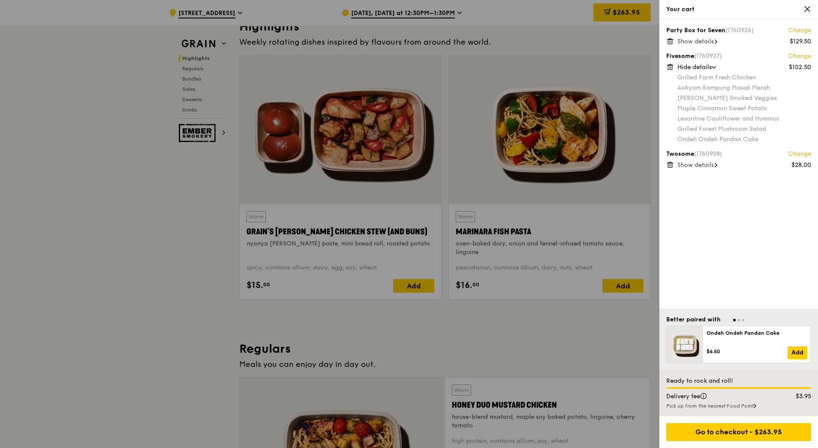
click at [801, 57] on link "Change" at bounding box center [799, 56] width 23 height 9
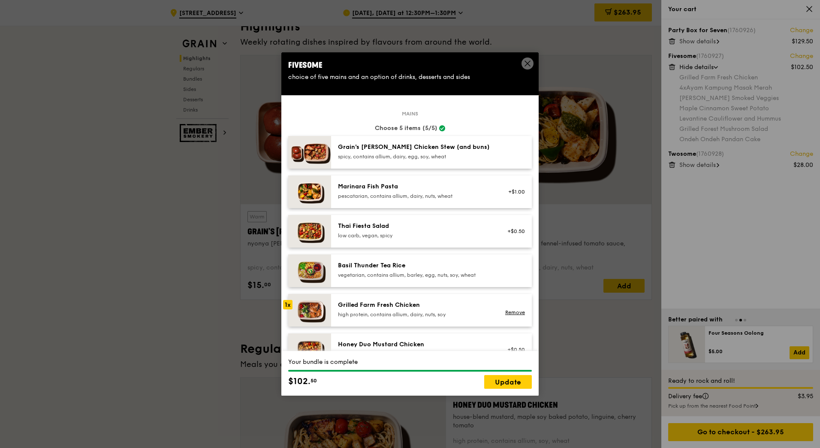
click at [524, 64] on icon at bounding box center [528, 64] width 8 height 8
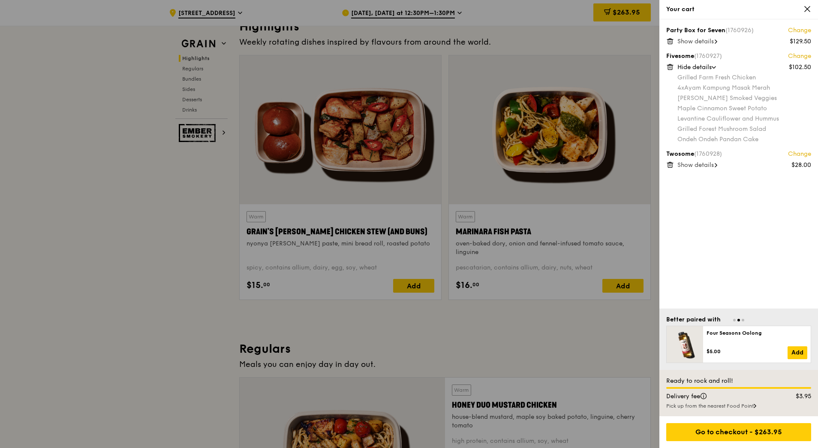
click at [808, 56] on link "Change" at bounding box center [799, 56] width 23 height 9
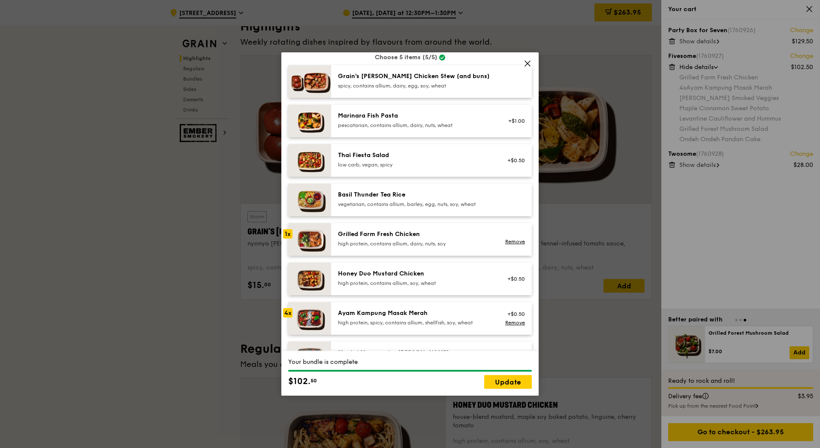
scroll to position [172, 0]
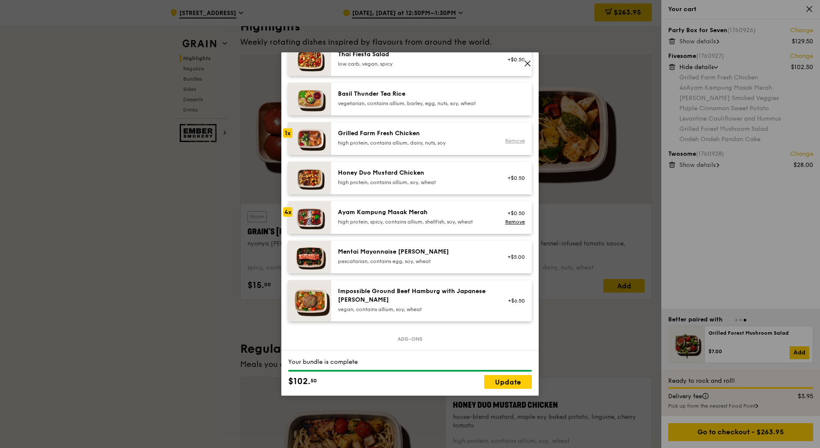
click at [516, 142] on link "Remove" at bounding box center [515, 141] width 20 height 6
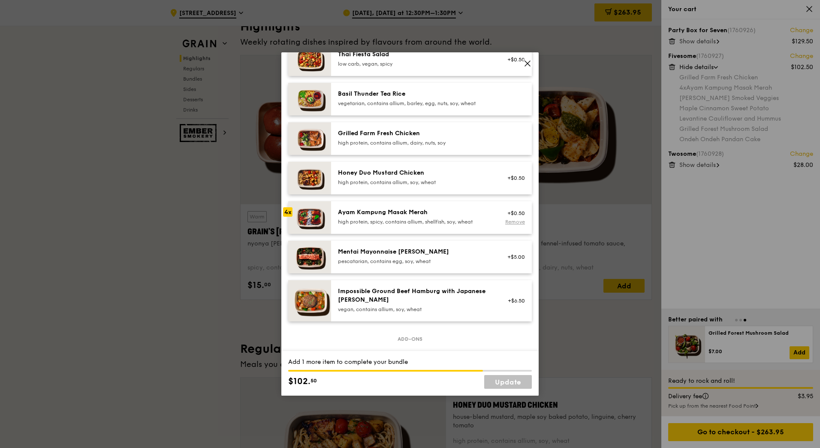
click at [515, 221] on link "Remove" at bounding box center [515, 222] width 20 height 6
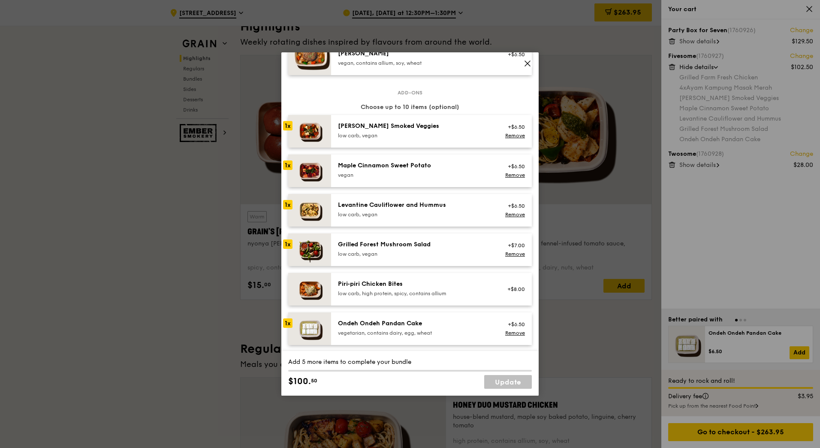
scroll to position [515, 0]
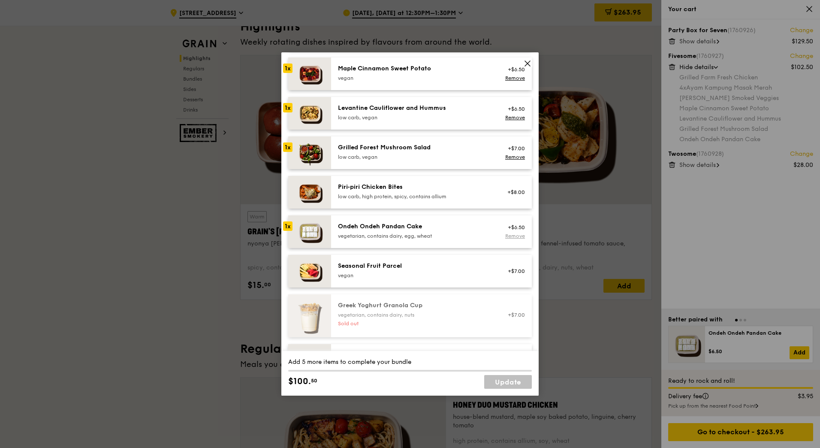
click at [512, 235] on link "Remove" at bounding box center [515, 236] width 20 height 6
click at [511, 157] on link "Remove" at bounding box center [515, 157] width 20 height 6
click at [509, 118] on link "Remove" at bounding box center [515, 118] width 20 height 6
click at [510, 76] on link "Remove" at bounding box center [515, 78] width 20 height 6
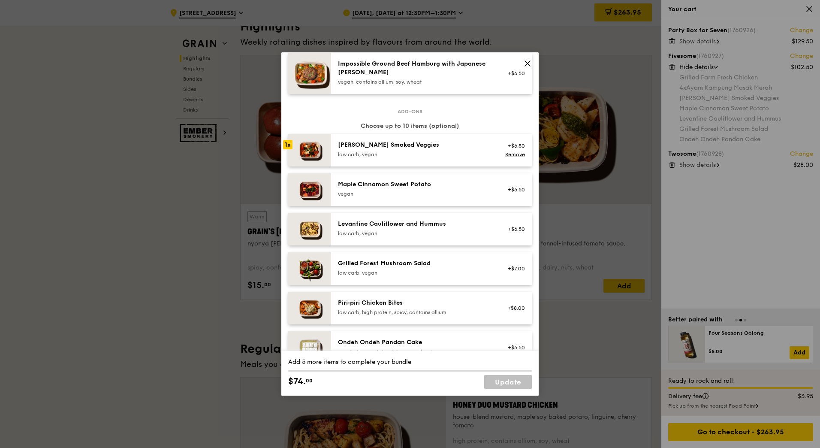
scroll to position [386, 0]
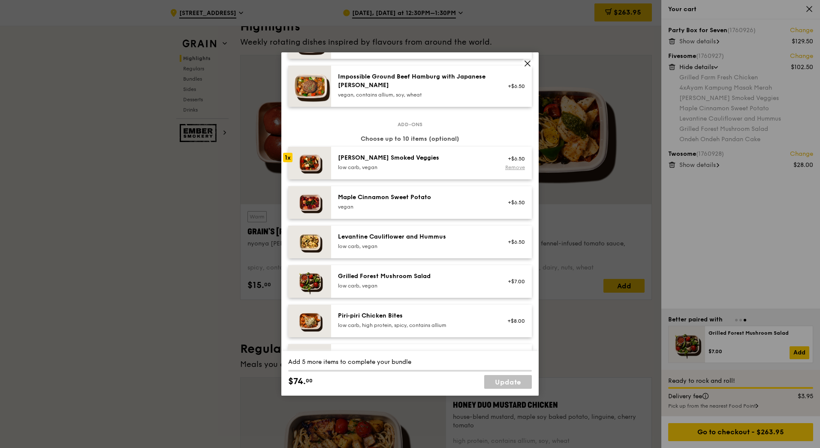
click at [510, 169] on link "Remove" at bounding box center [515, 167] width 20 height 6
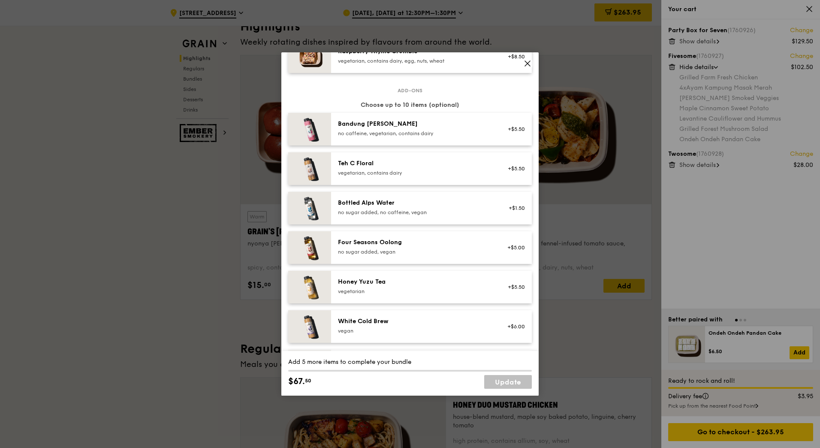
scroll to position [975, 0]
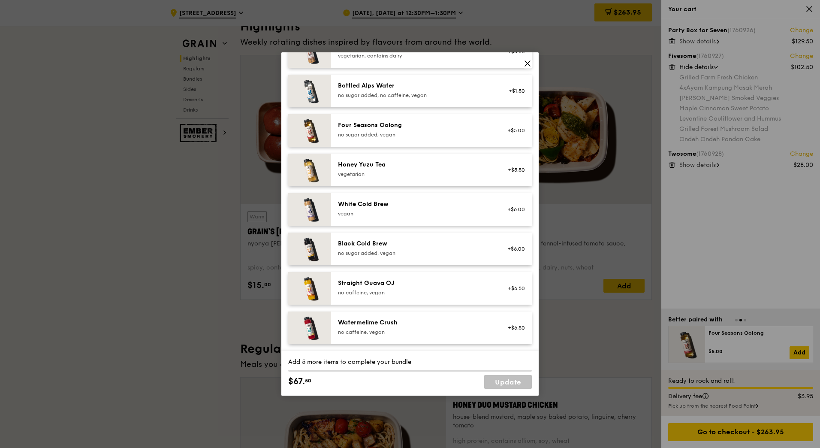
click at [498, 381] on link "Update" at bounding box center [508, 382] width 48 height 14
click at [376, 365] on div "Add 5 more items to complete your bundle" at bounding box center [410, 362] width 244 height 9
click at [494, 383] on link "Update" at bounding box center [508, 382] width 48 height 14
click at [522, 63] on span at bounding box center [527, 63] width 12 height 12
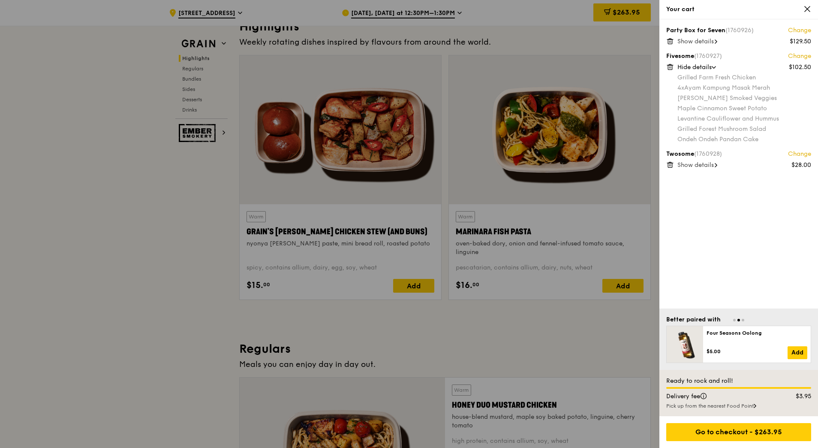
click at [806, 58] on link "Change" at bounding box center [799, 56] width 23 height 9
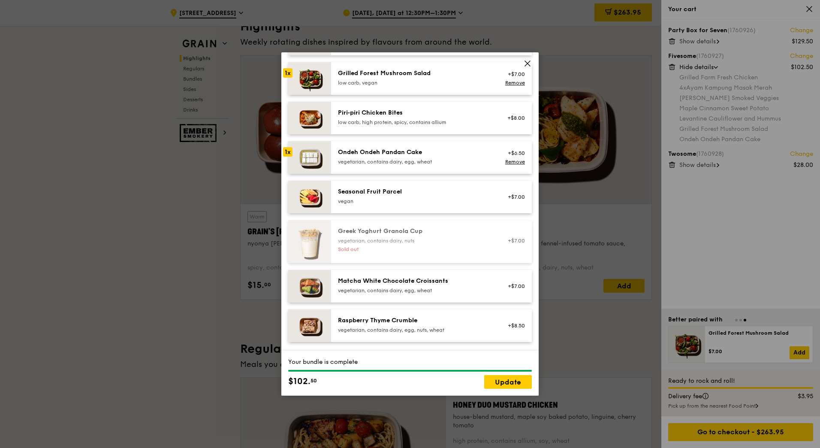
scroll to position [417, 0]
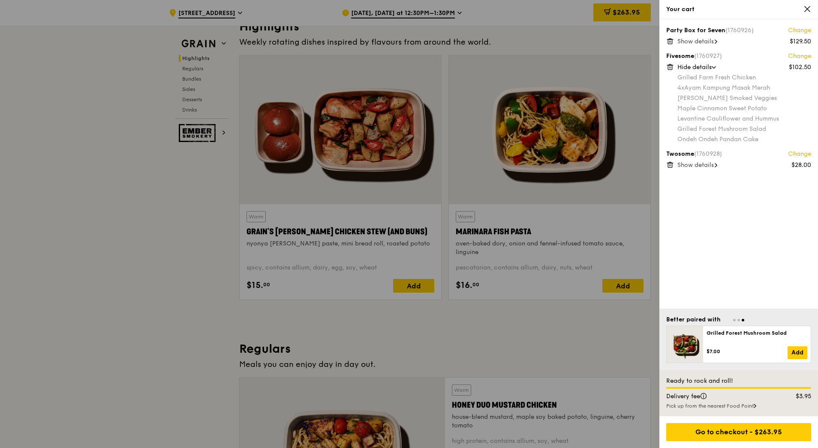
click at [810, 12] on icon at bounding box center [808, 9] width 8 height 8
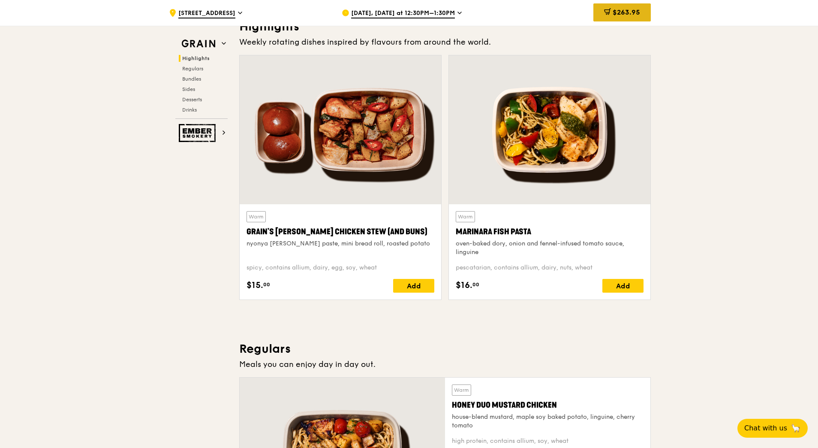
click at [633, 17] on div "$263.95" at bounding box center [622, 12] width 57 height 18
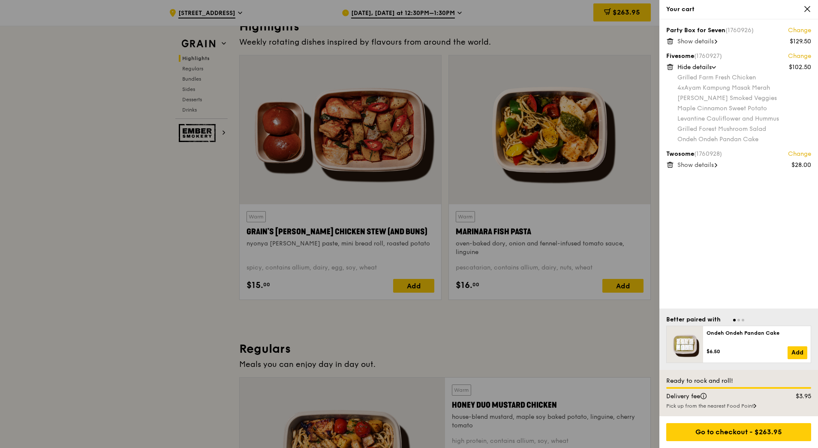
click at [800, 53] on link "Change" at bounding box center [799, 56] width 23 height 9
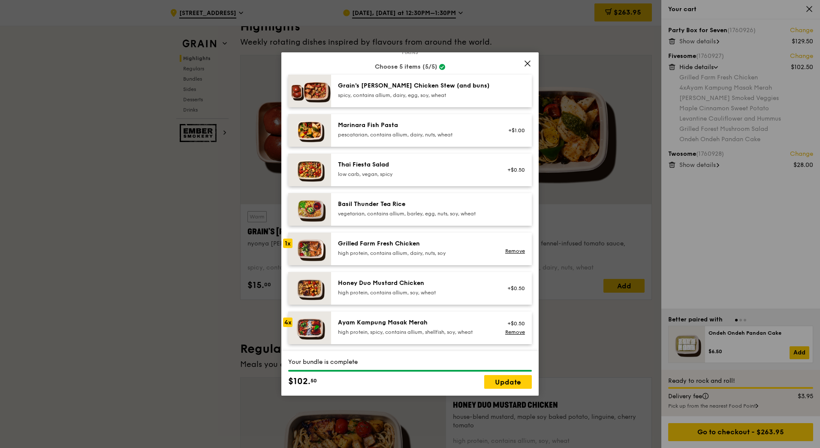
scroll to position [129, 0]
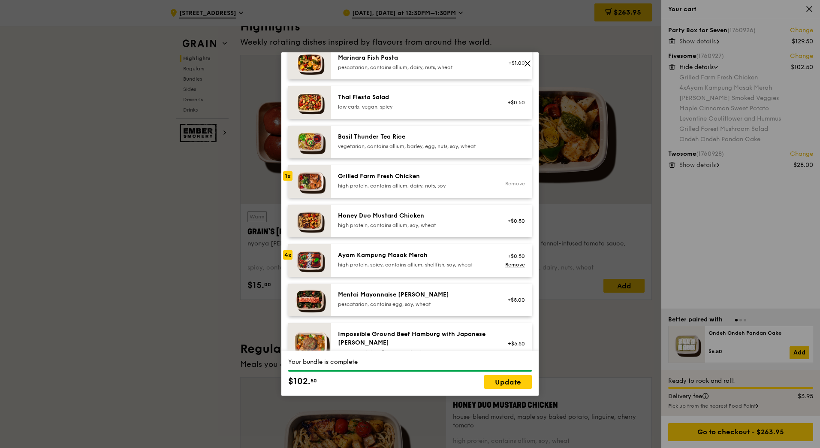
click at [510, 182] on link "Remove" at bounding box center [515, 184] width 20 height 6
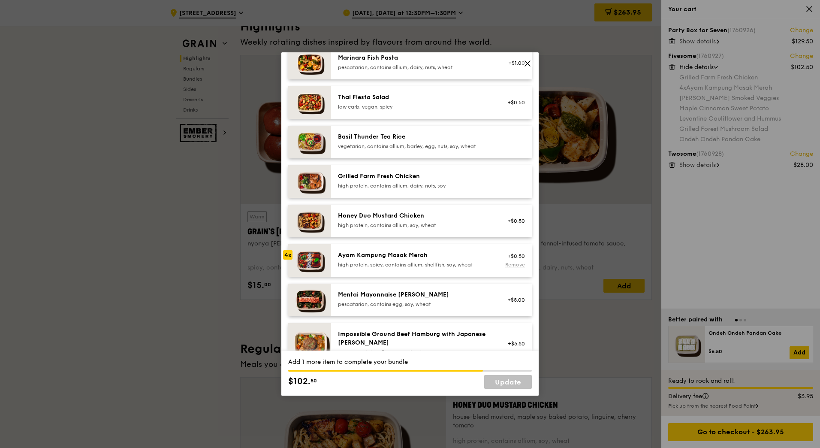
click at [513, 262] on link "Remove" at bounding box center [515, 265] width 20 height 6
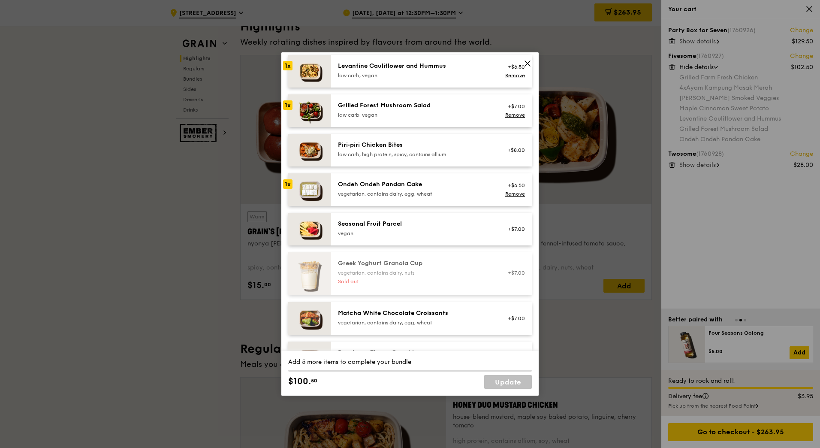
scroll to position [558, 0]
click at [512, 116] on link "Remove" at bounding box center [515, 114] width 20 height 6
click at [513, 77] on link "Remove" at bounding box center [515, 75] width 20 height 6
click at [512, 194] on link "Remove" at bounding box center [515, 193] width 20 height 6
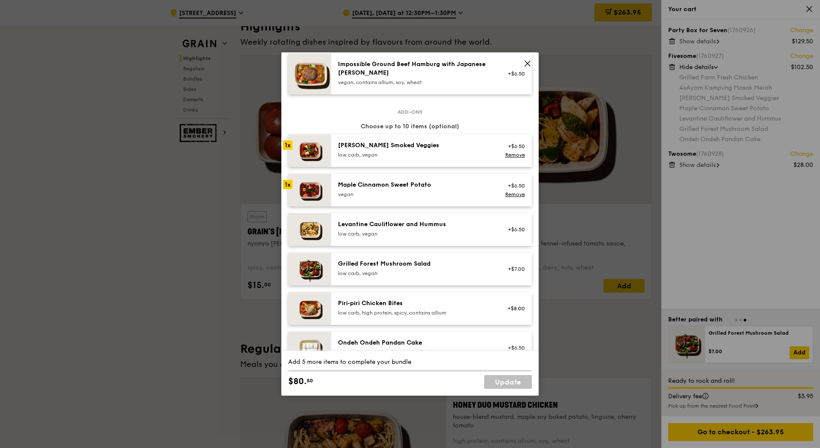
scroll to position [386, 0]
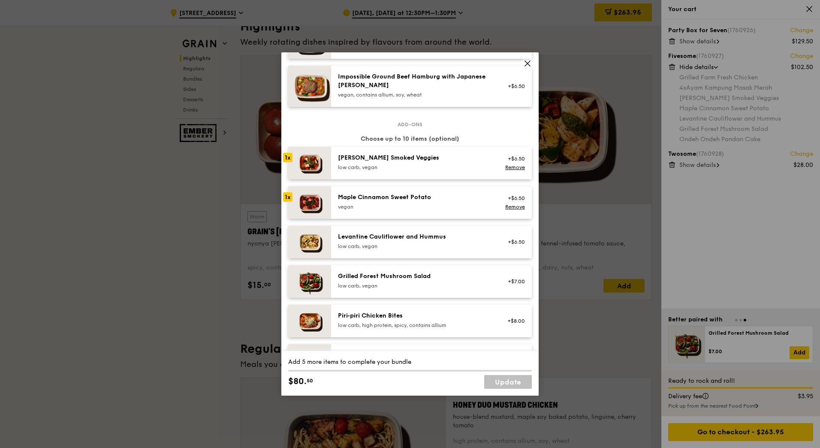
click at [512, 172] on div "+$6.50 Remove" at bounding box center [513, 163] width 33 height 19
click at [512, 167] on link "Remove" at bounding box center [515, 167] width 20 height 6
click at [506, 208] on link "Remove" at bounding box center [515, 207] width 20 height 6
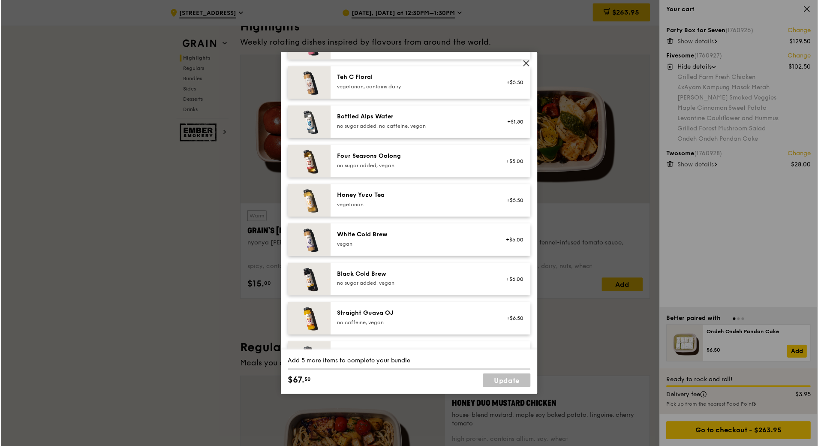
scroll to position [975, 0]
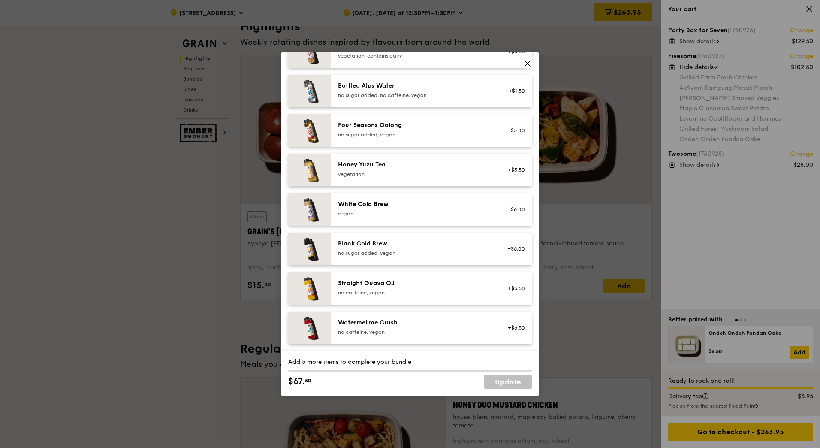
click at [503, 381] on link "Update" at bounding box center [508, 382] width 48 height 14
drag, startPoint x: 503, startPoint y: 381, endPoint x: 489, endPoint y: 383, distance: 13.8
click at [489, 383] on link "Update" at bounding box center [508, 382] width 48 height 14
click at [527, 64] on icon at bounding box center [528, 64] width 8 height 8
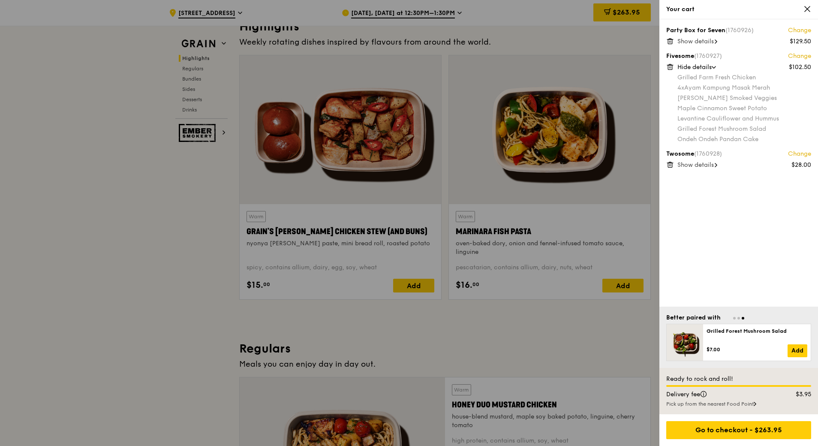
click at [806, 9] on icon at bounding box center [808, 9] width 8 height 8
